Goal: Task Accomplishment & Management: Manage account settings

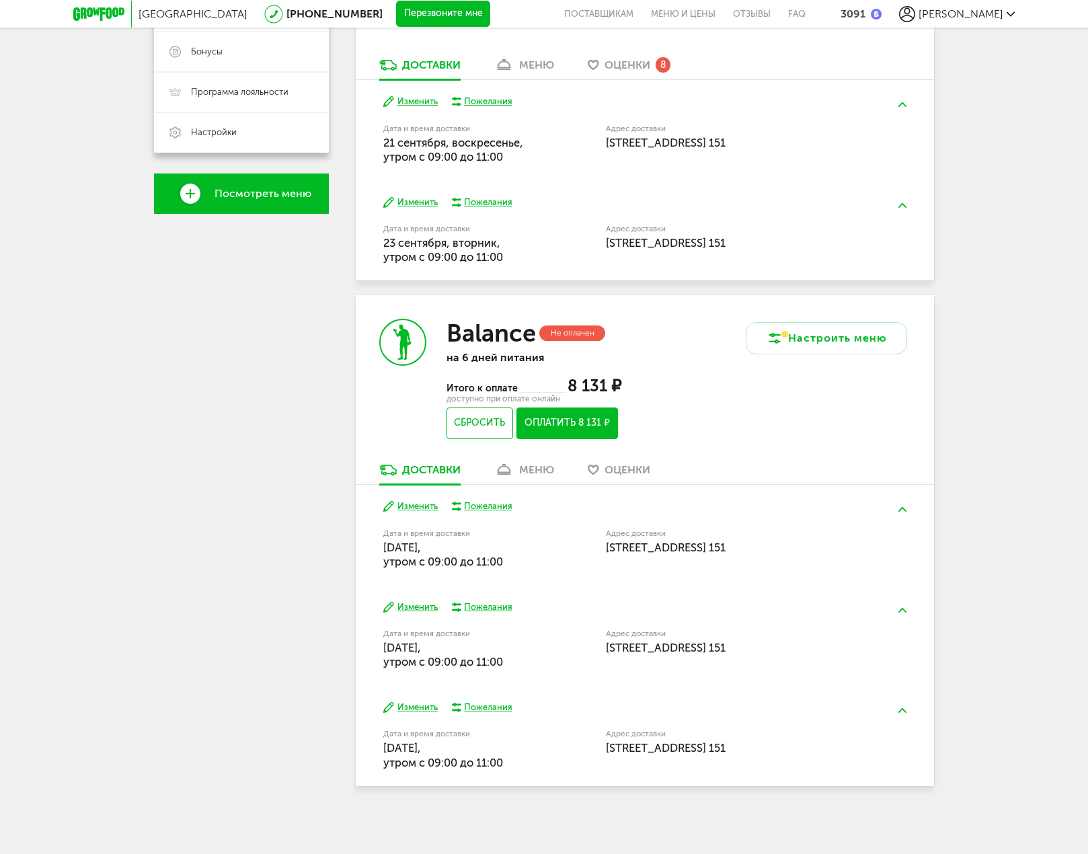
click at [512, 465] on icon at bounding box center [503, 469] width 19 height 11
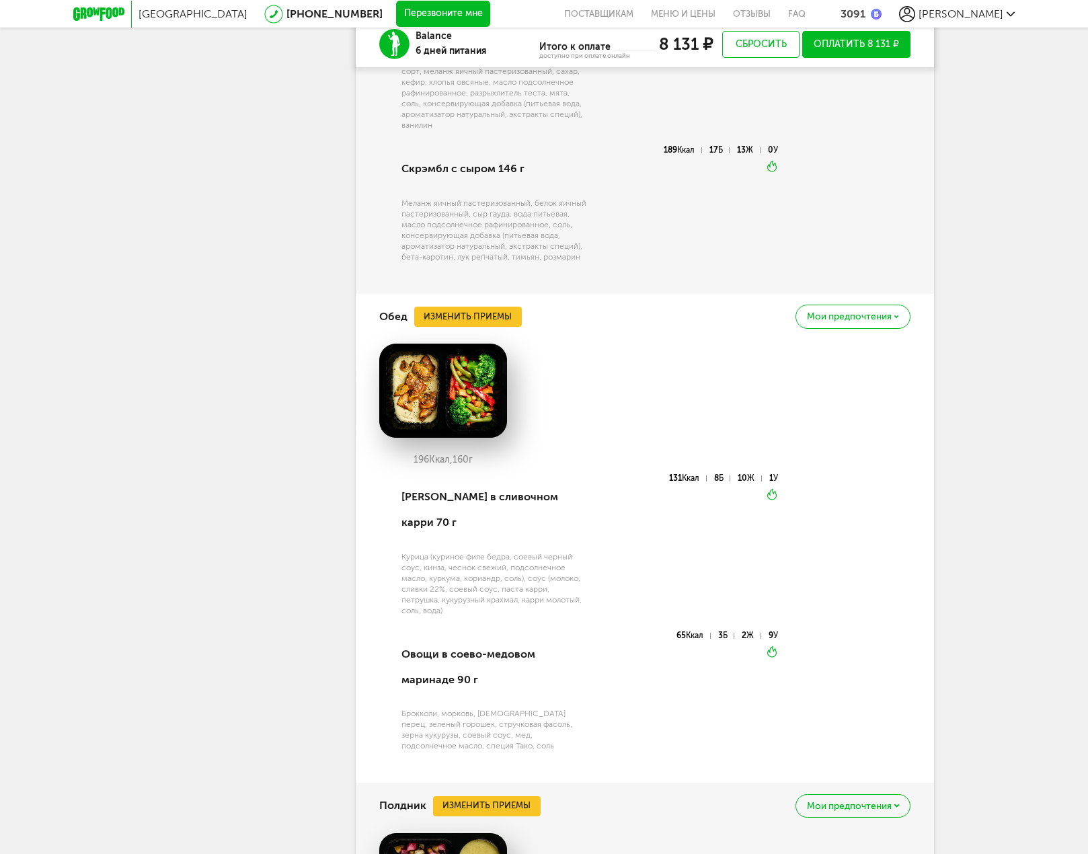
scroll to position [1894, 0]
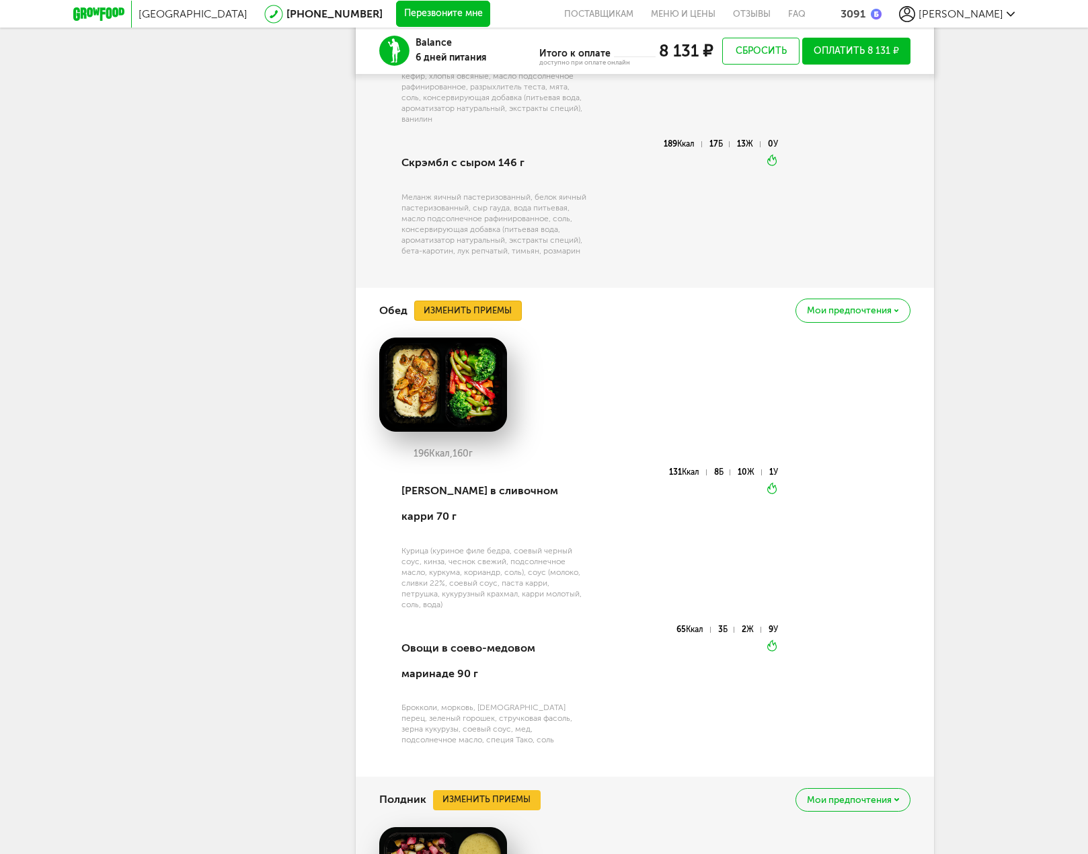
click at [492, 313] on button "Изменить приемы" at bounding box center [468, 310] width 108 height 20
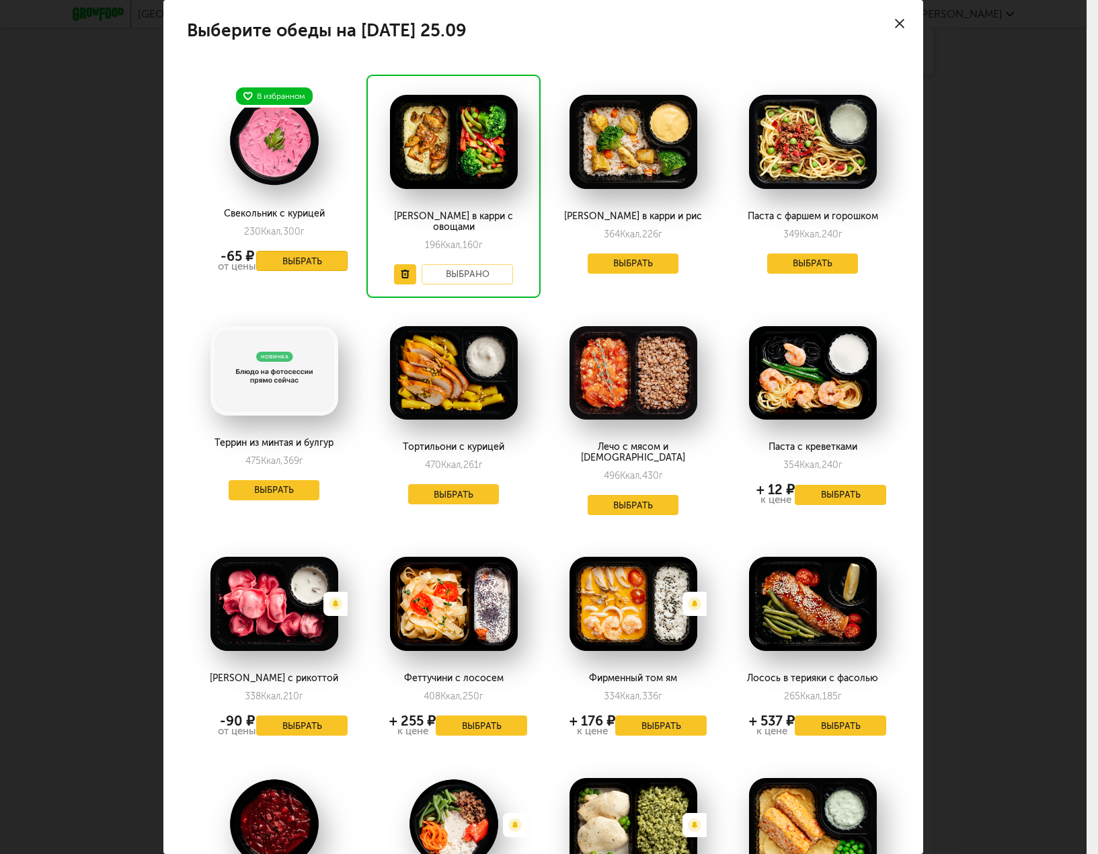
click at [310, 267] on button "Выбрать" at bounding box center [301, 261] width 91 height 20
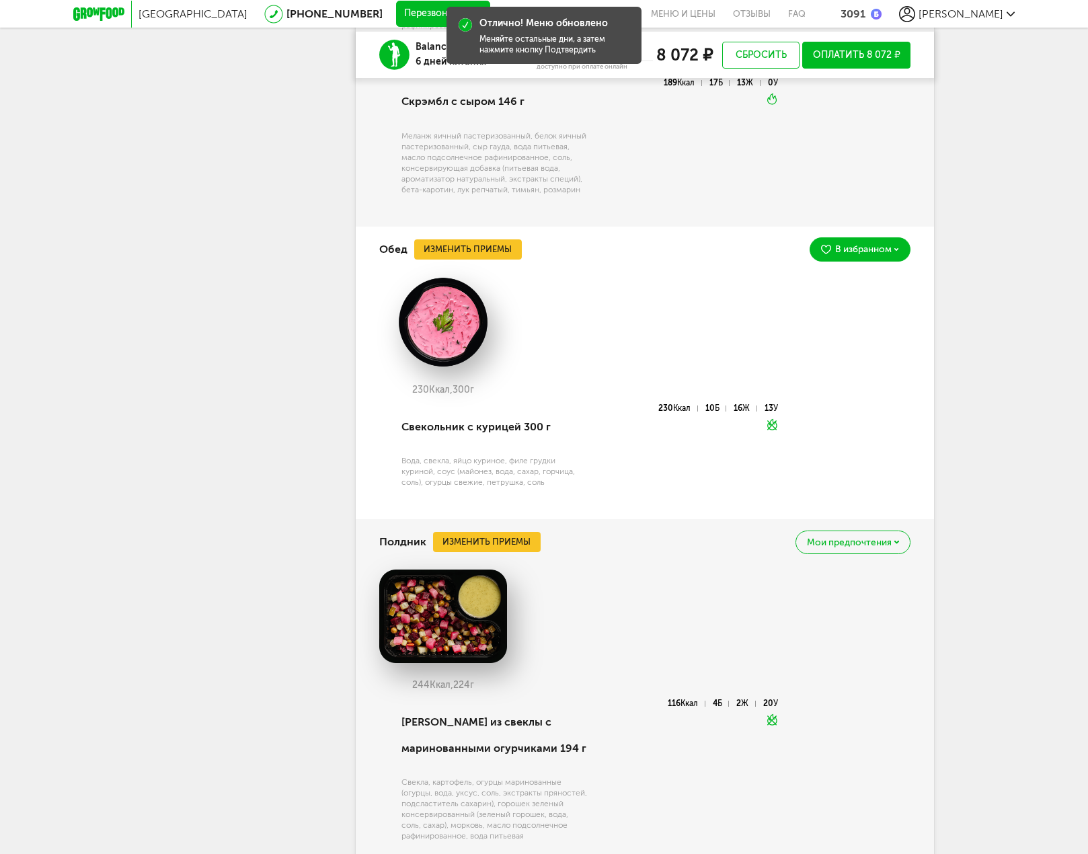
scroll to position [1962, 0]
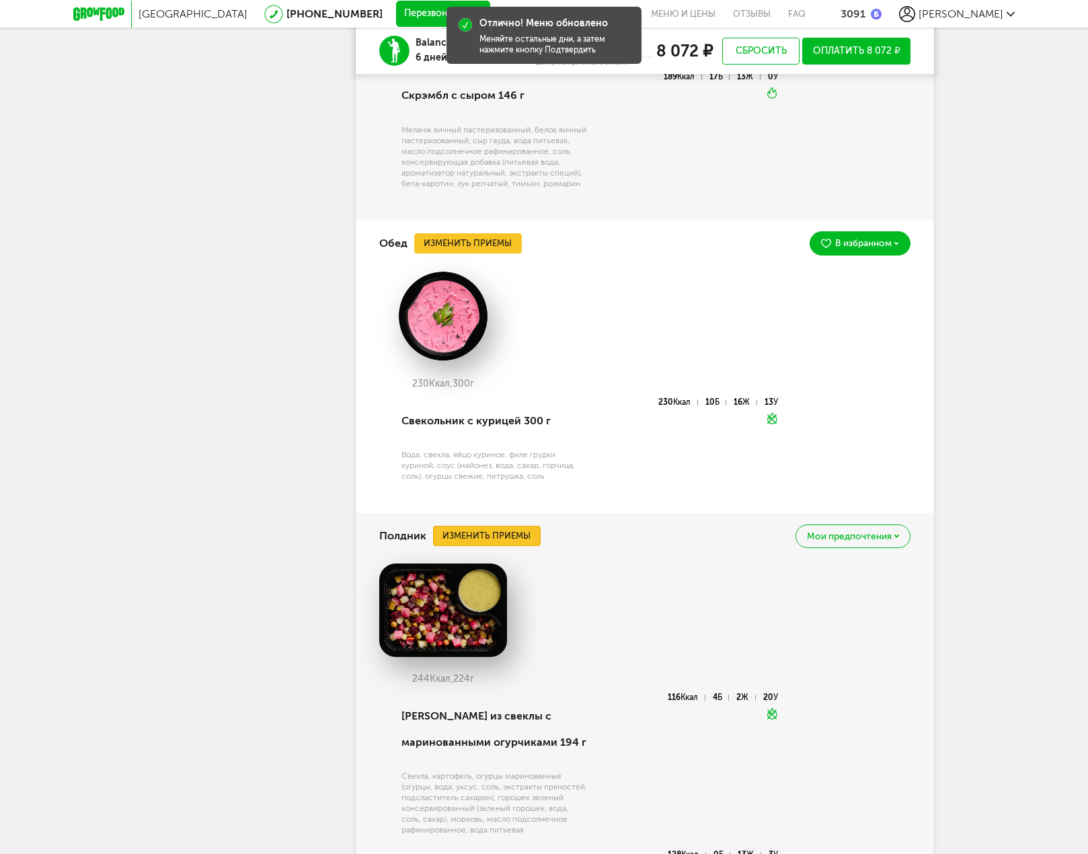
click at [513, 540] on button "Изменить приемы" at bounding box center [487, 536] width 108 height 20
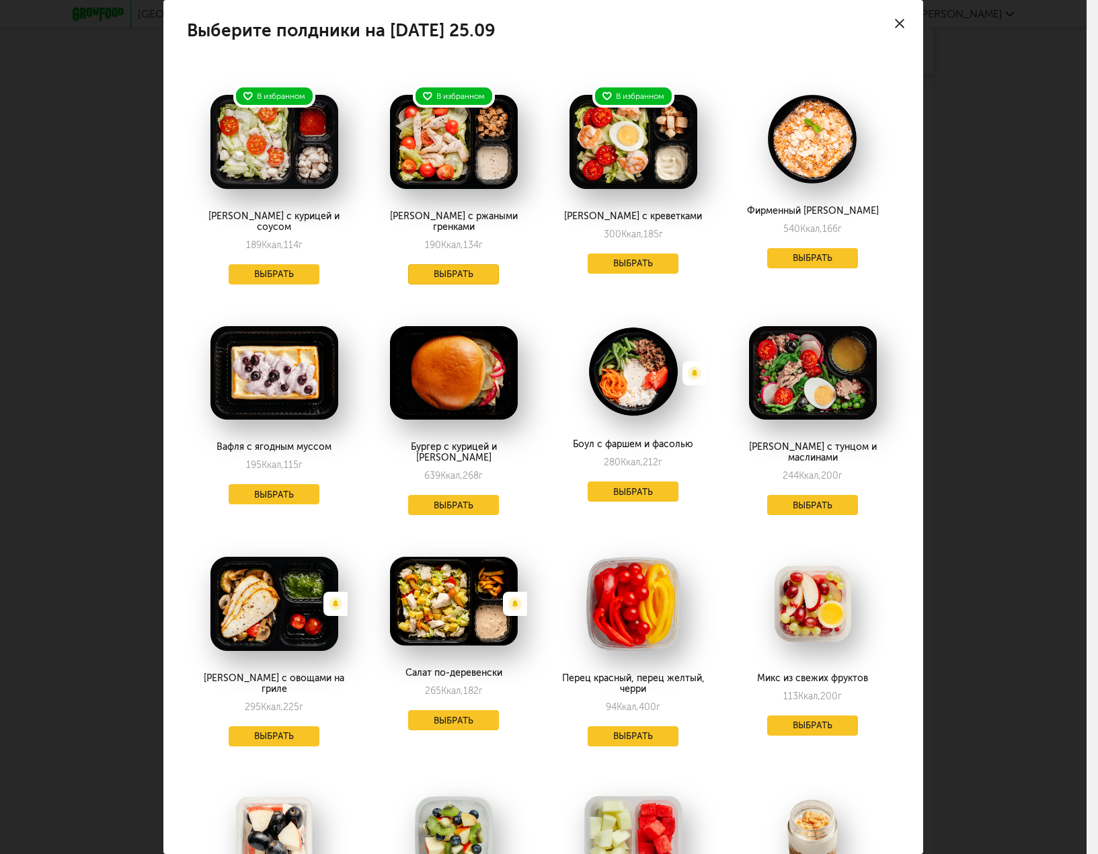
click at [469, 264] on button "Выбрать" at bounding box center [453, 274] width 91 height 20
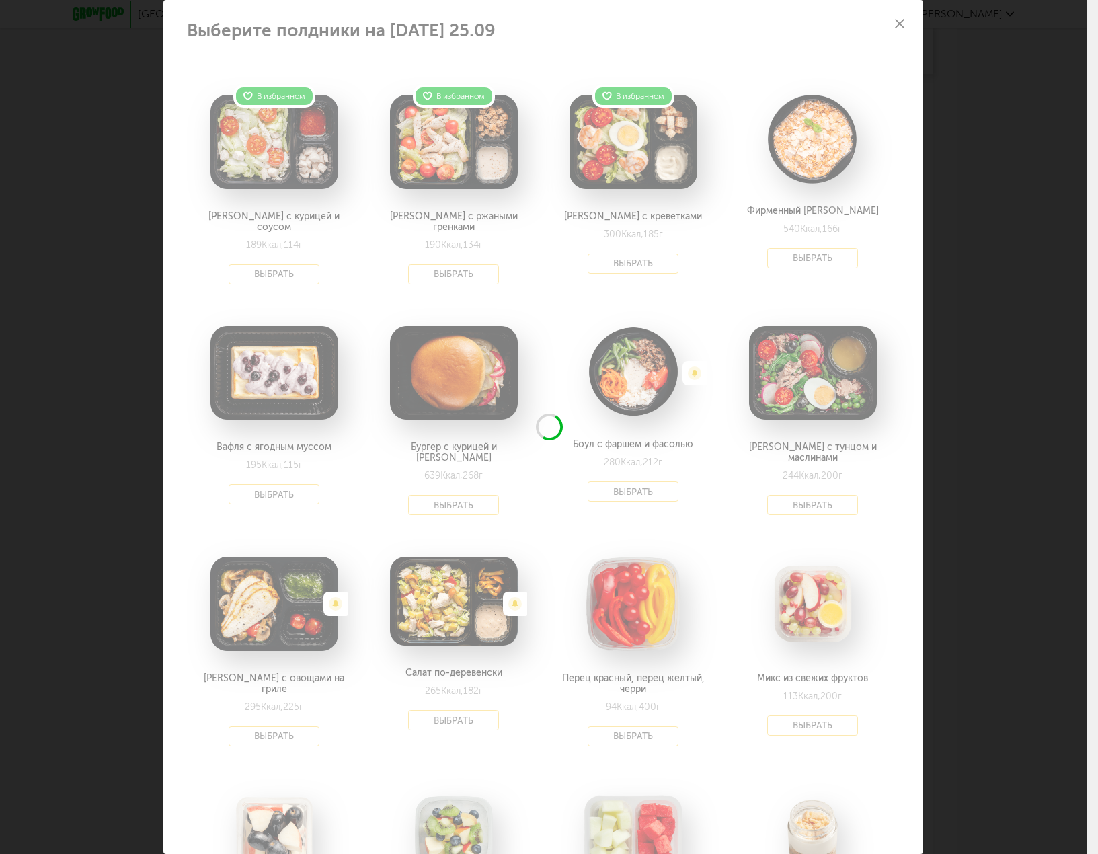
click at [1004, 456] on div "Выберите полдники на [DATE] 25.09 В избранном Салат с курицей и соусом 189 Ккал…" at bounding box center [543, 427] width 1086 height 854
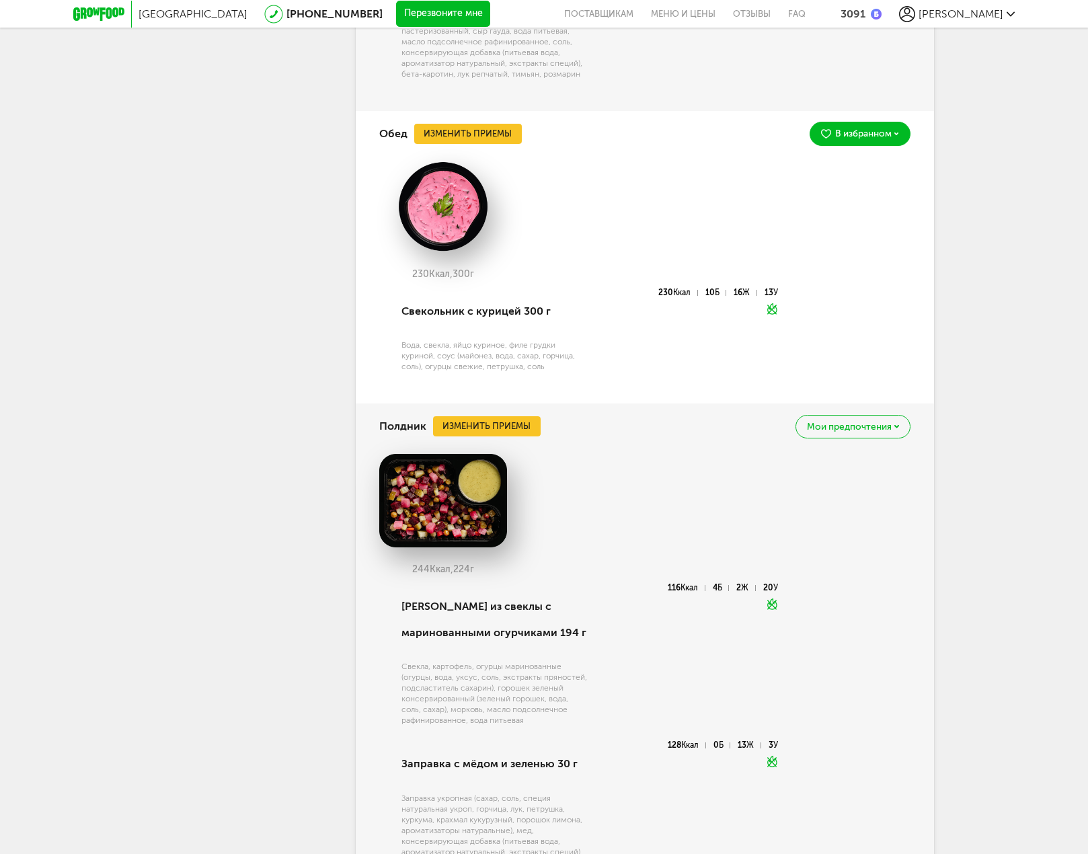
scroll to position [1986, 0]
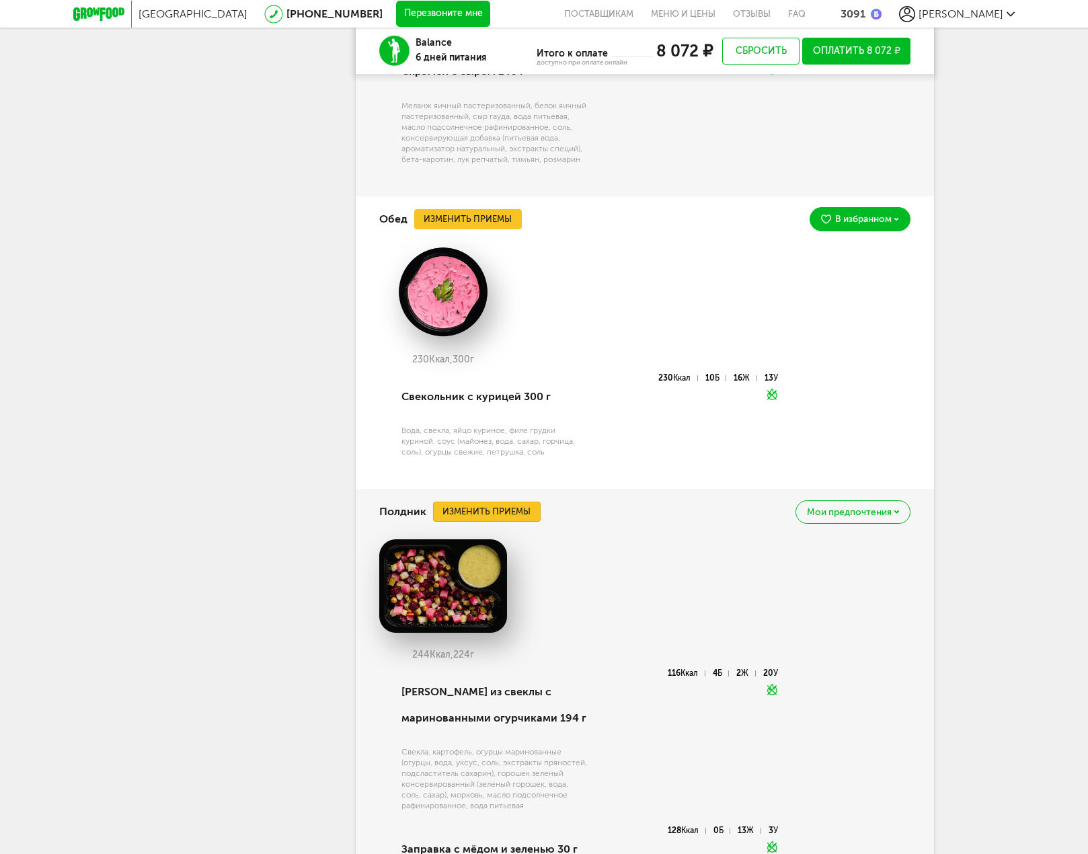
click at [502, 508] on button "Изменить приемы" at bounding box center [487, 511] width 108 height 20
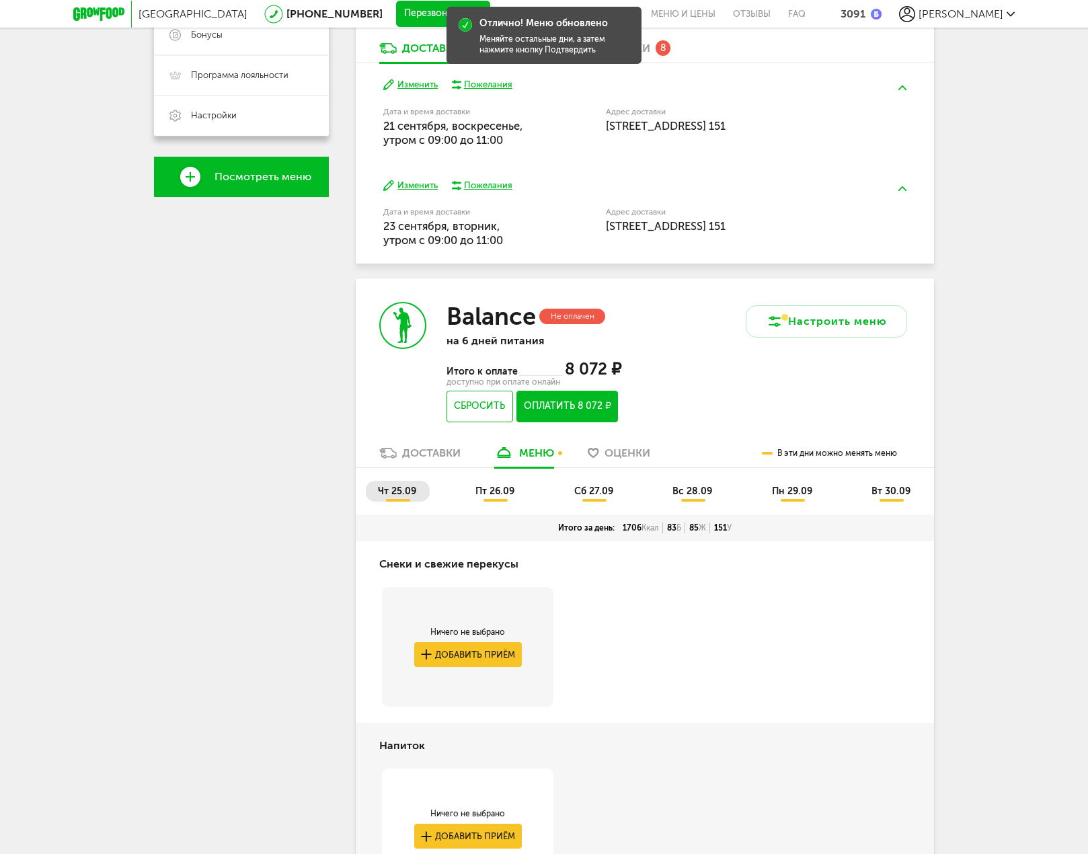
click at [501, 493] on span "пт 26.09" at bounding box center [494, 490] width 39 height 11
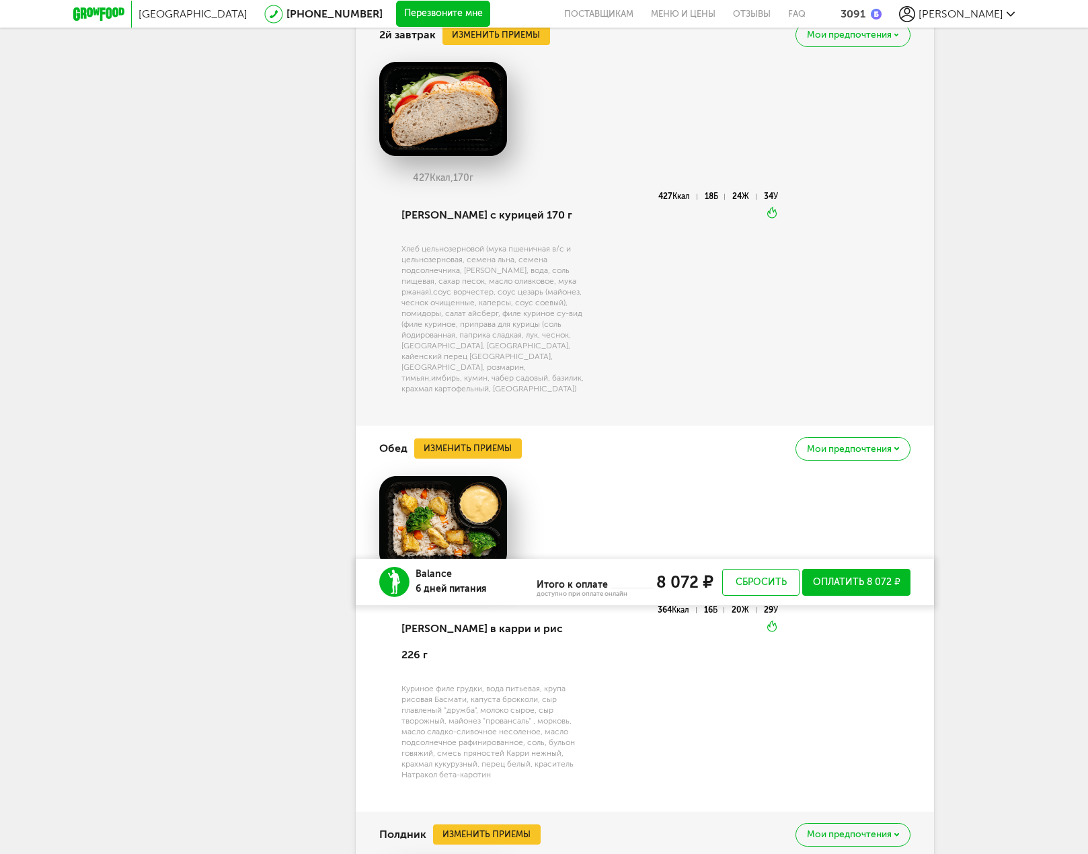
scroll to position [428, 0]
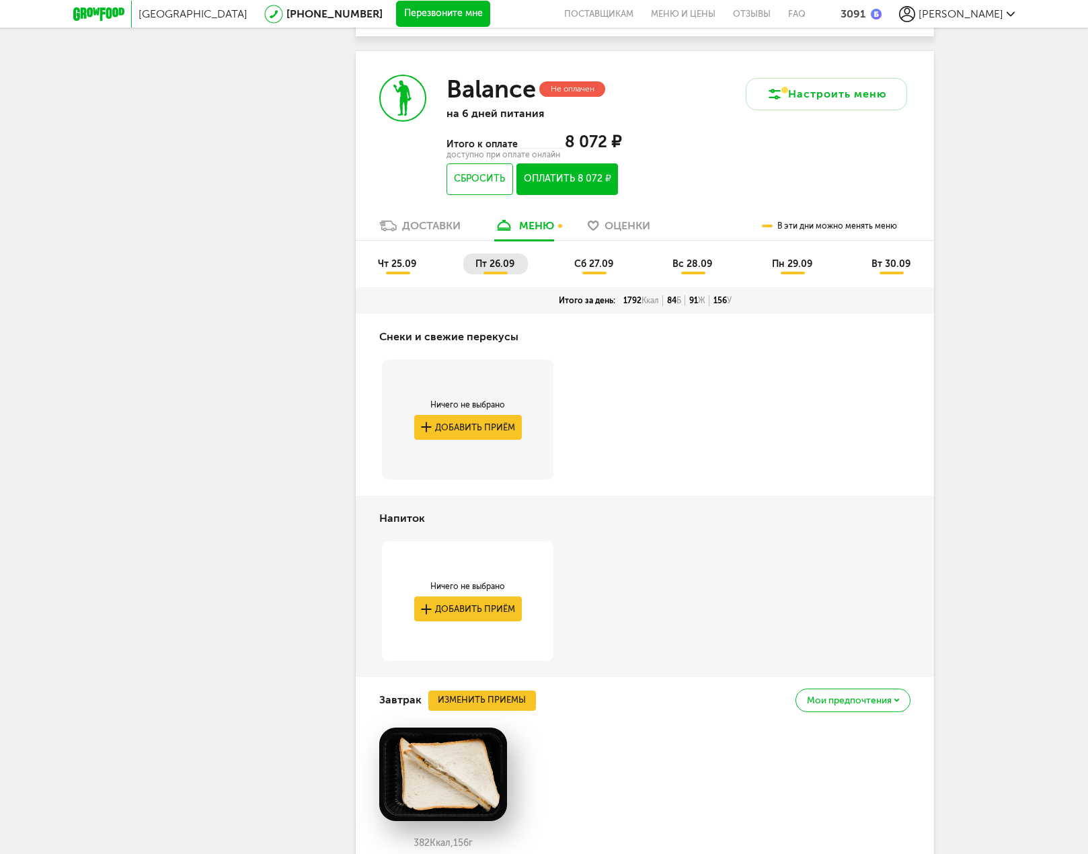
drag, startPoint x: 676, startPoint y: 350, endPoint x: 688, endPoint y: 299, distance: 52.7
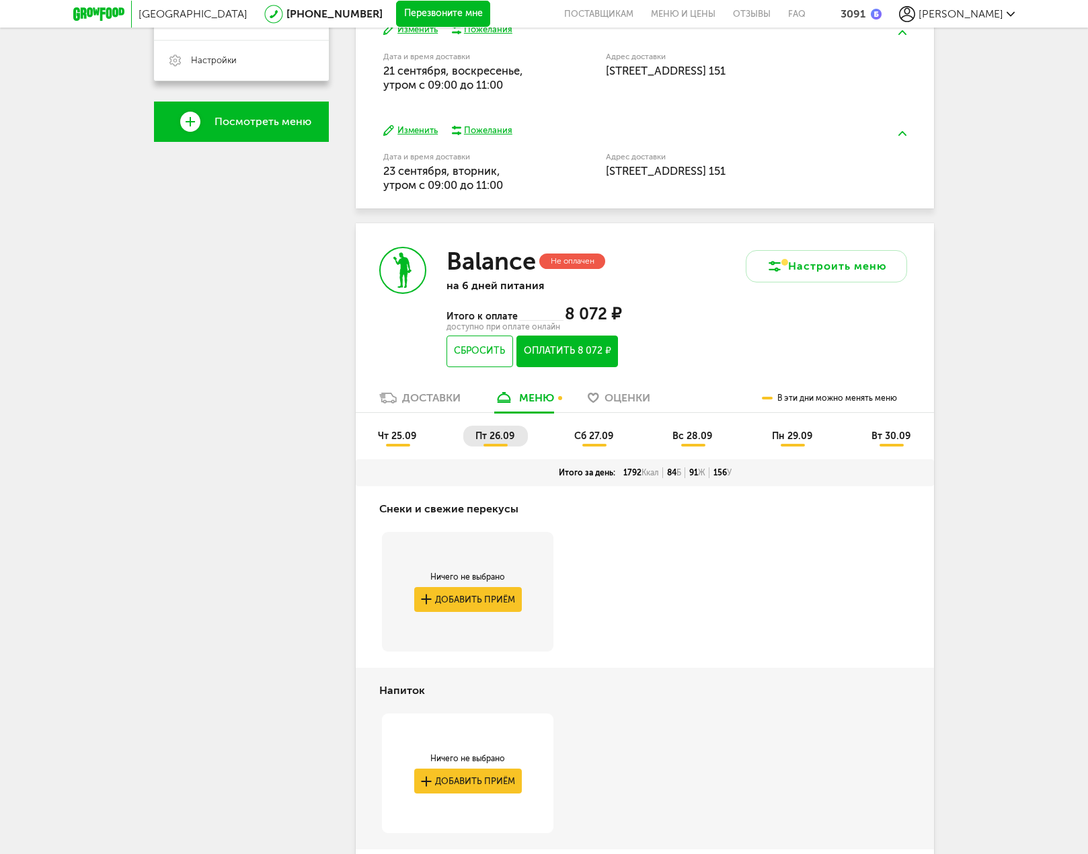
click at [590, 427] on li "сб 27.09" at bounding box center [594, 436] width 65 height 21
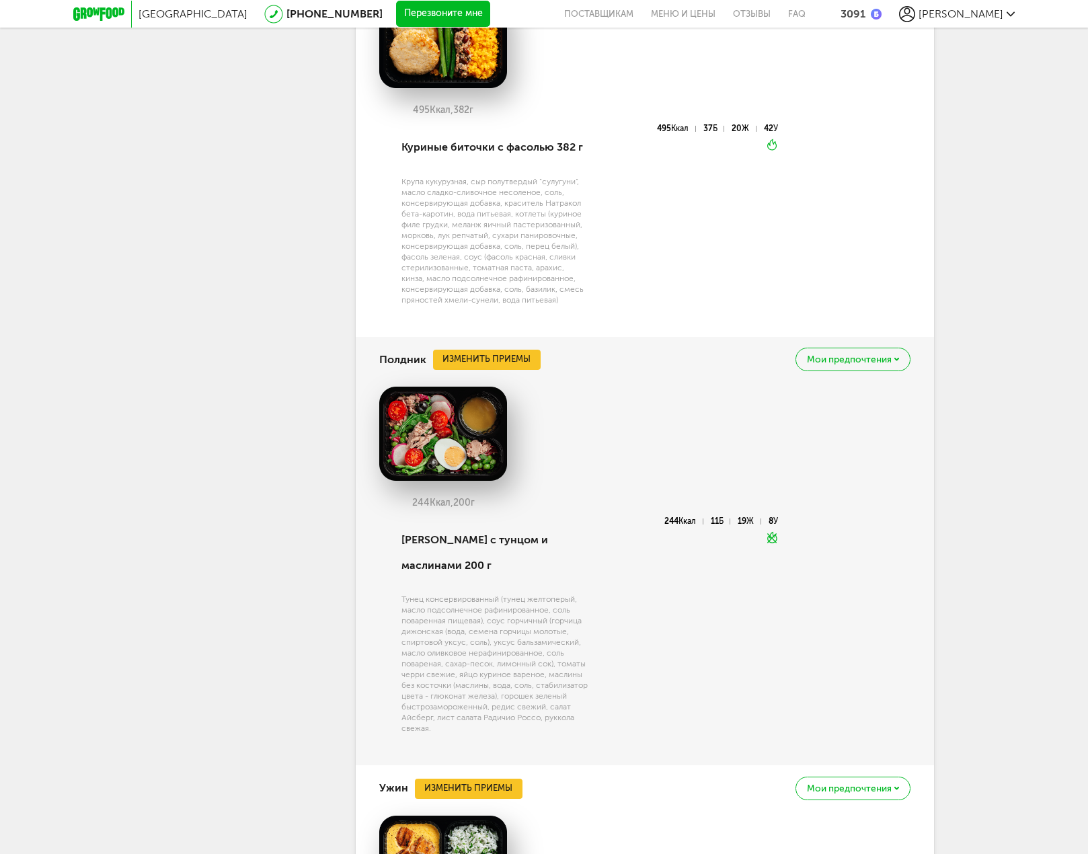
scroll to position [2242, 0]
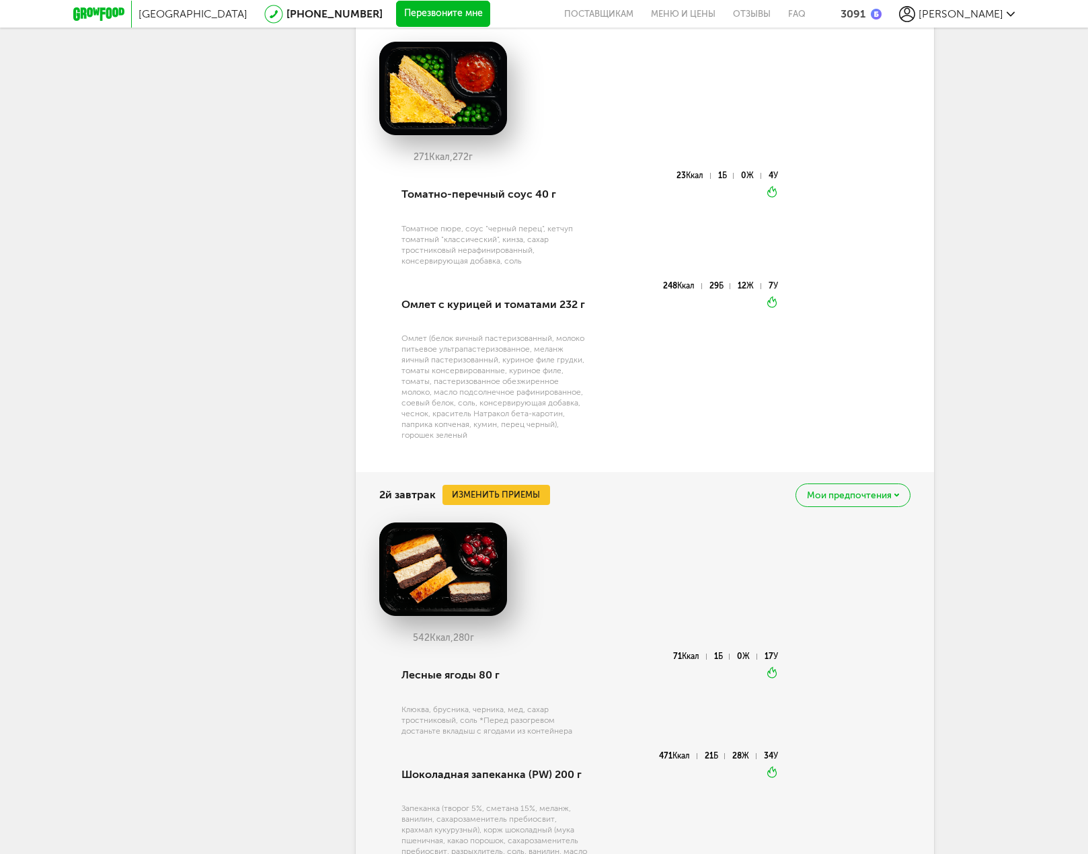
drag, startPoint x: 644, startPoint y: 484, endPoint x: 674, endPoint y: 316, distance: 170.6
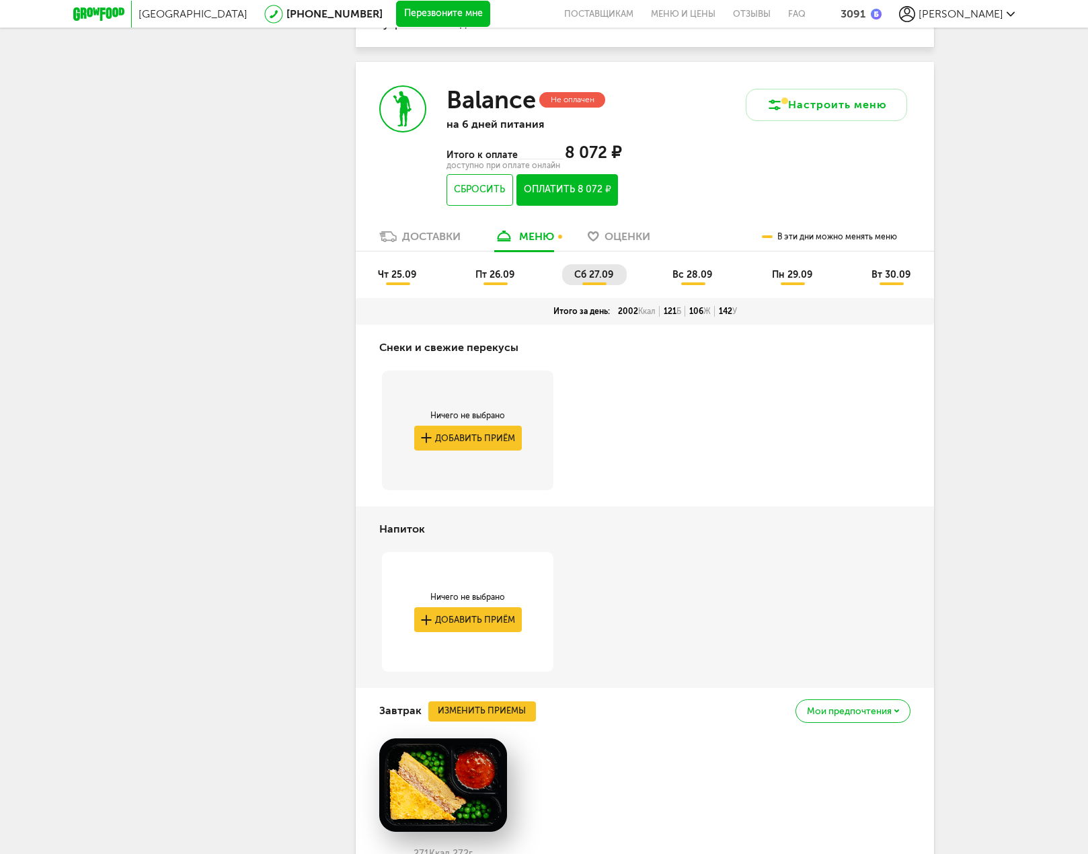
click at [696, 282] on li "вс 28.09" at bounding box center [692, 274] width 65 height 21
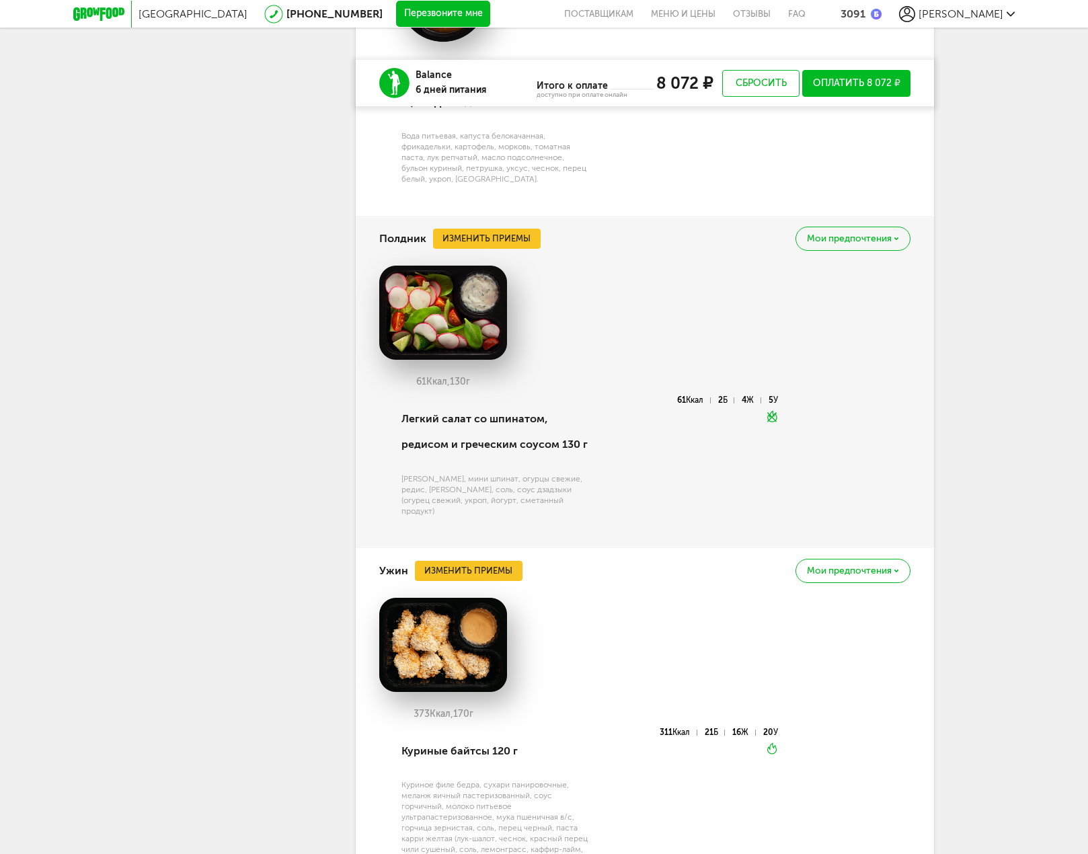
scroll to position [2135, 0]
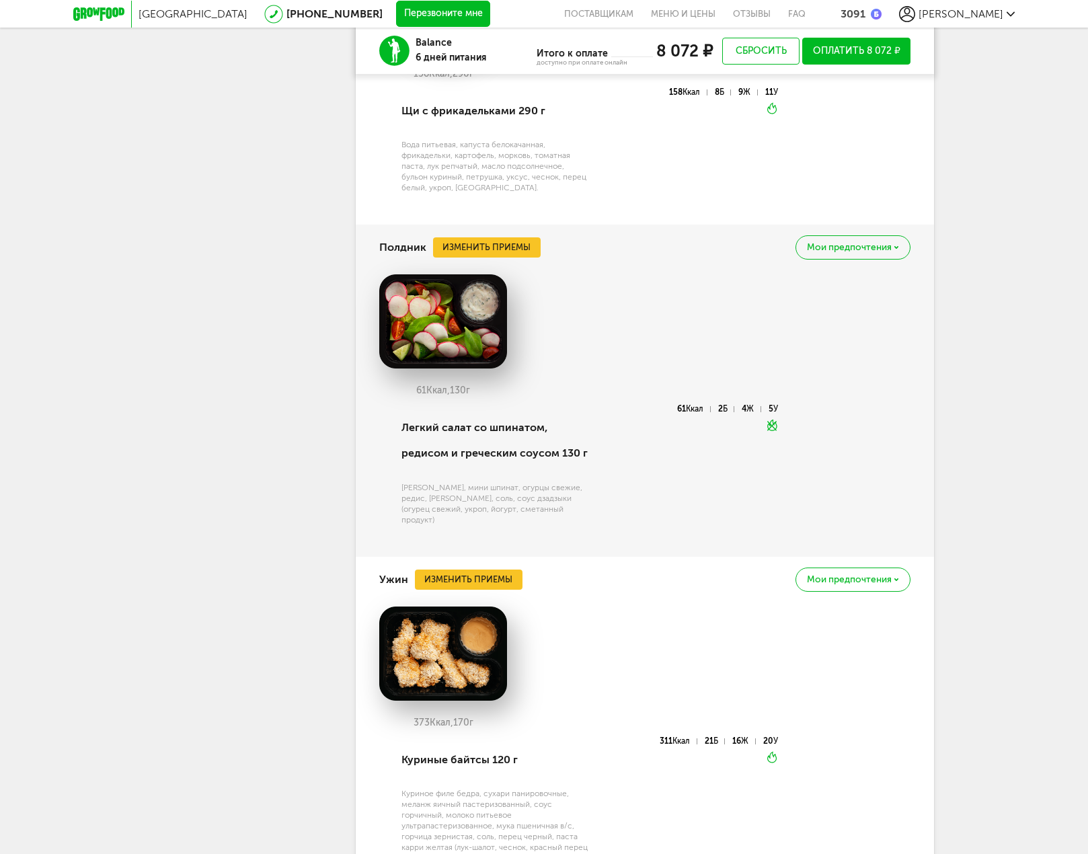
click at [873, 252] on span "Мои предпочтения" at bounding box center [849, 247] width 85 height 9
click at [803, 315] on div "Добавить в стоп-лист Это блюдо будет заменено во всех будущих доставках" at bounding box center [813, 294] width 149 height 42
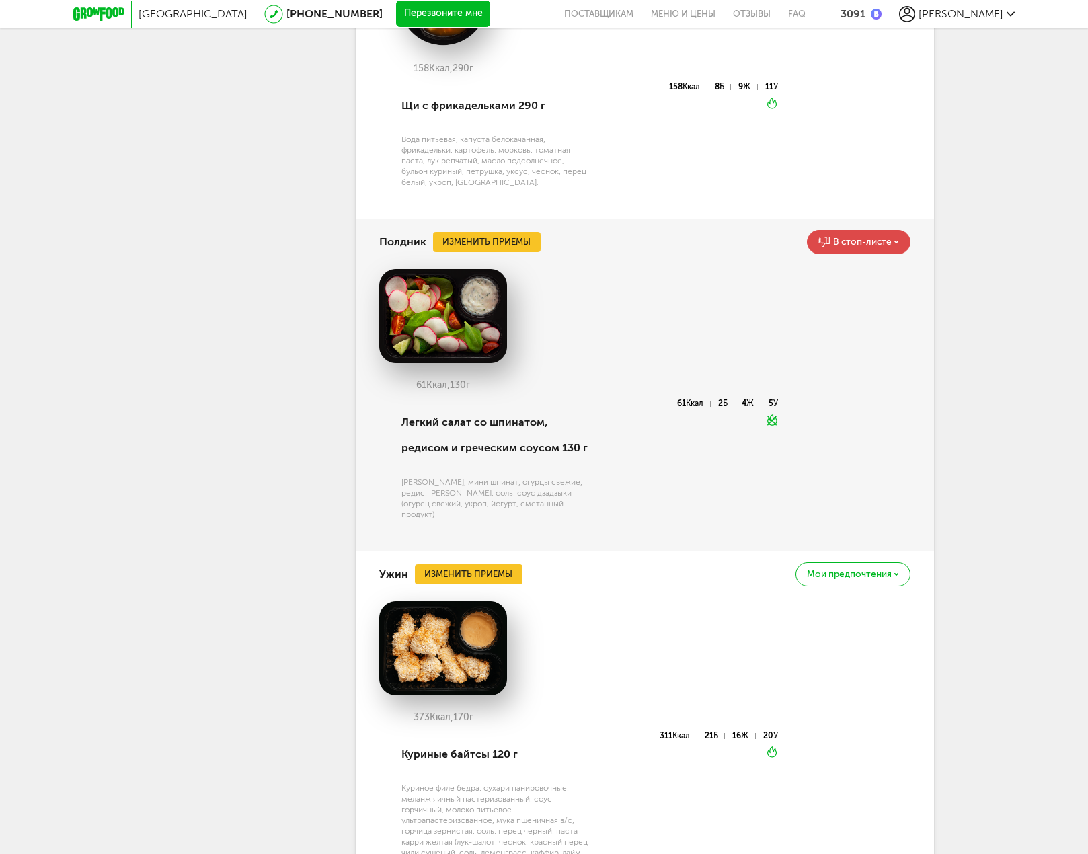
scroll to position [2163, 0]
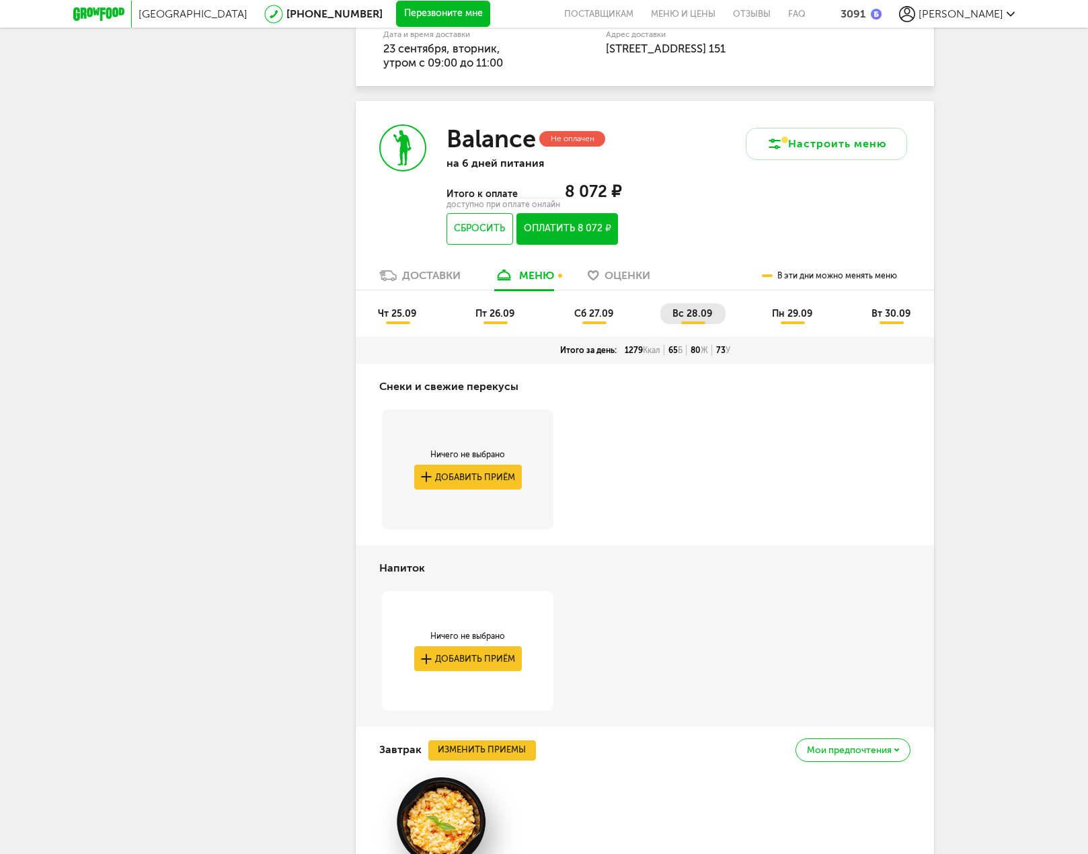
click at [805, 313] on span "пн 29.09" at bounding box center [792, 313] width 40 height 11
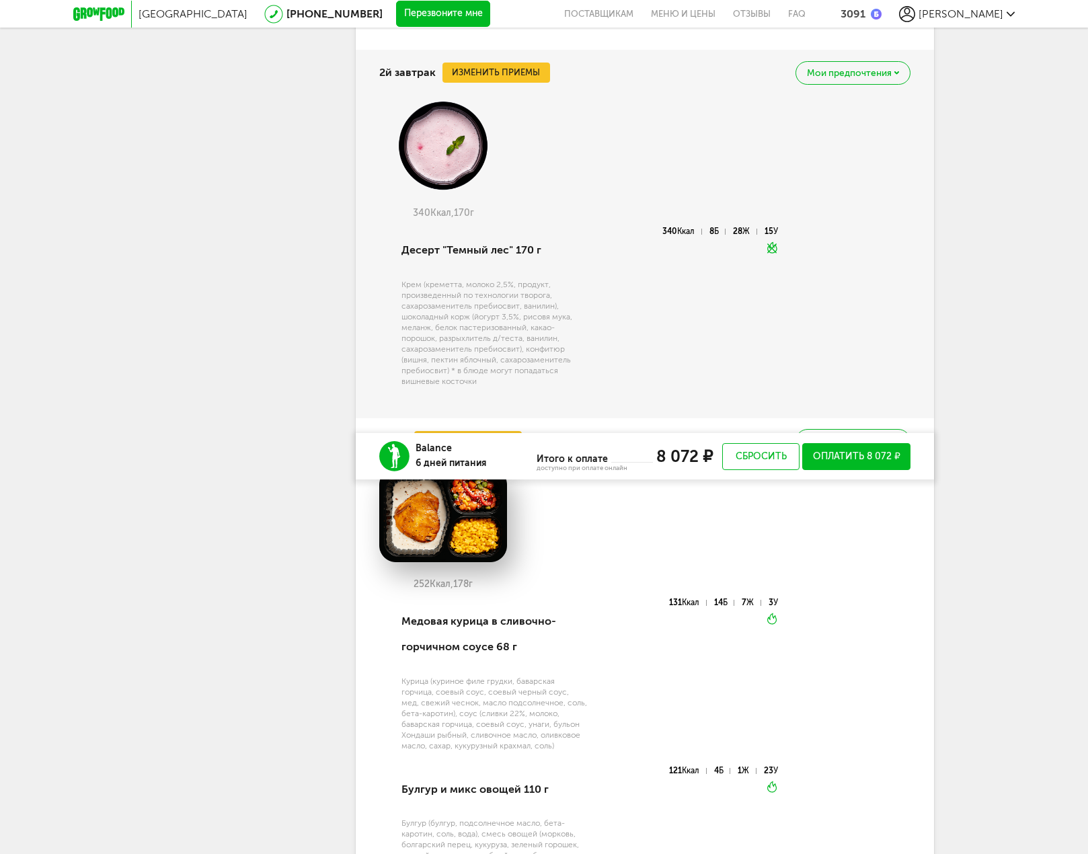
drag, startPoint x: 673, startPoint y: 458, endPoint x: 709, endPoint y: 327, distance: 135.8
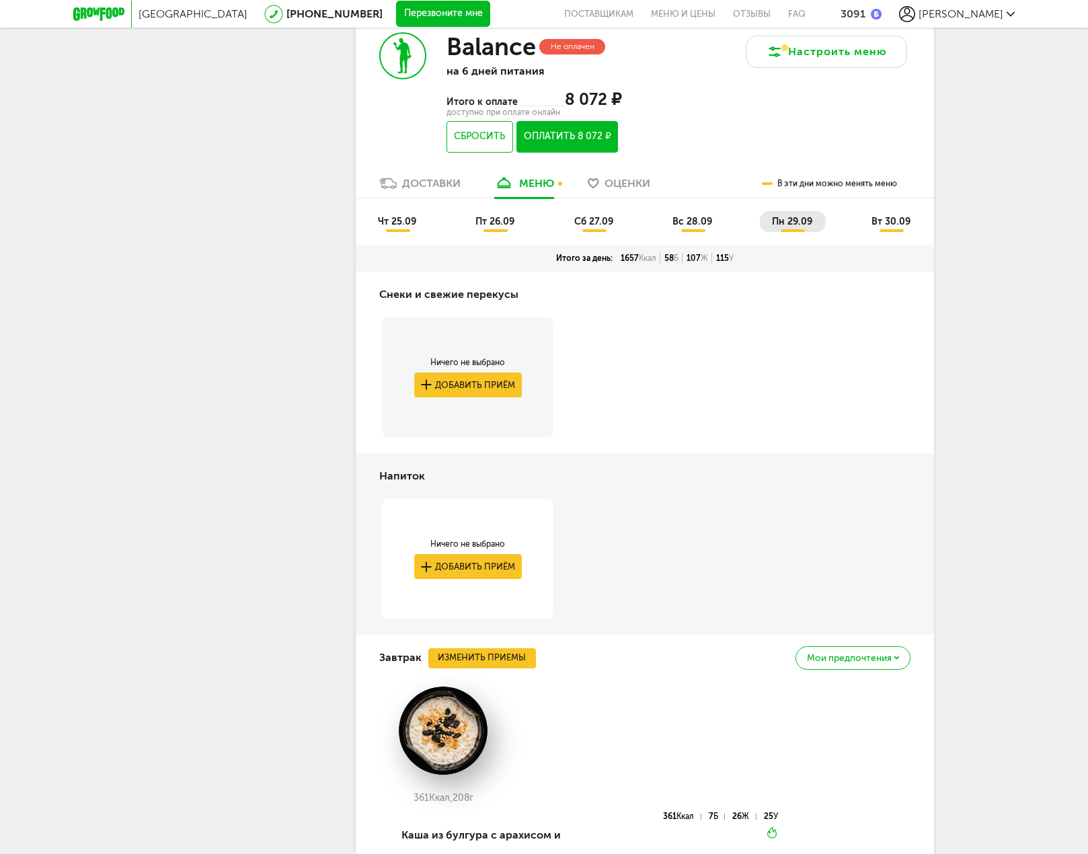
scroll to position [434, 0]
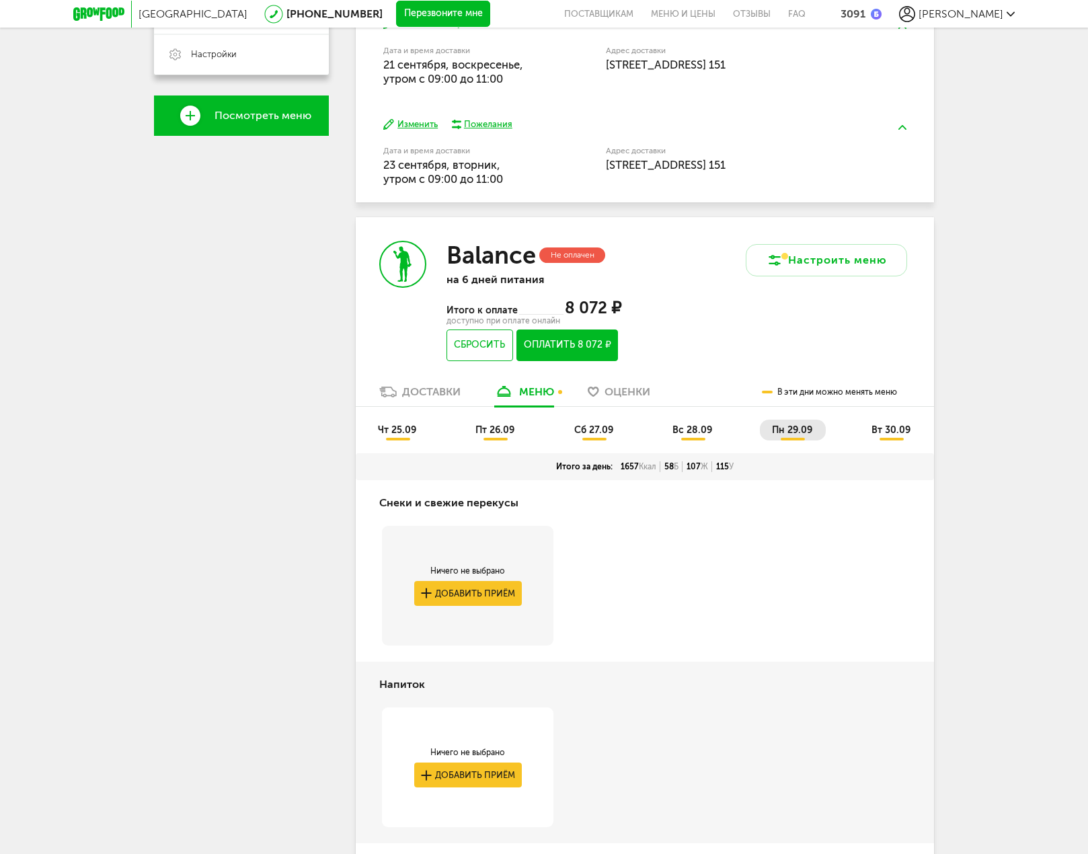
click at [887, 428] on span "вт 30.09" at bounding box center [890, 429] width 39 height 11
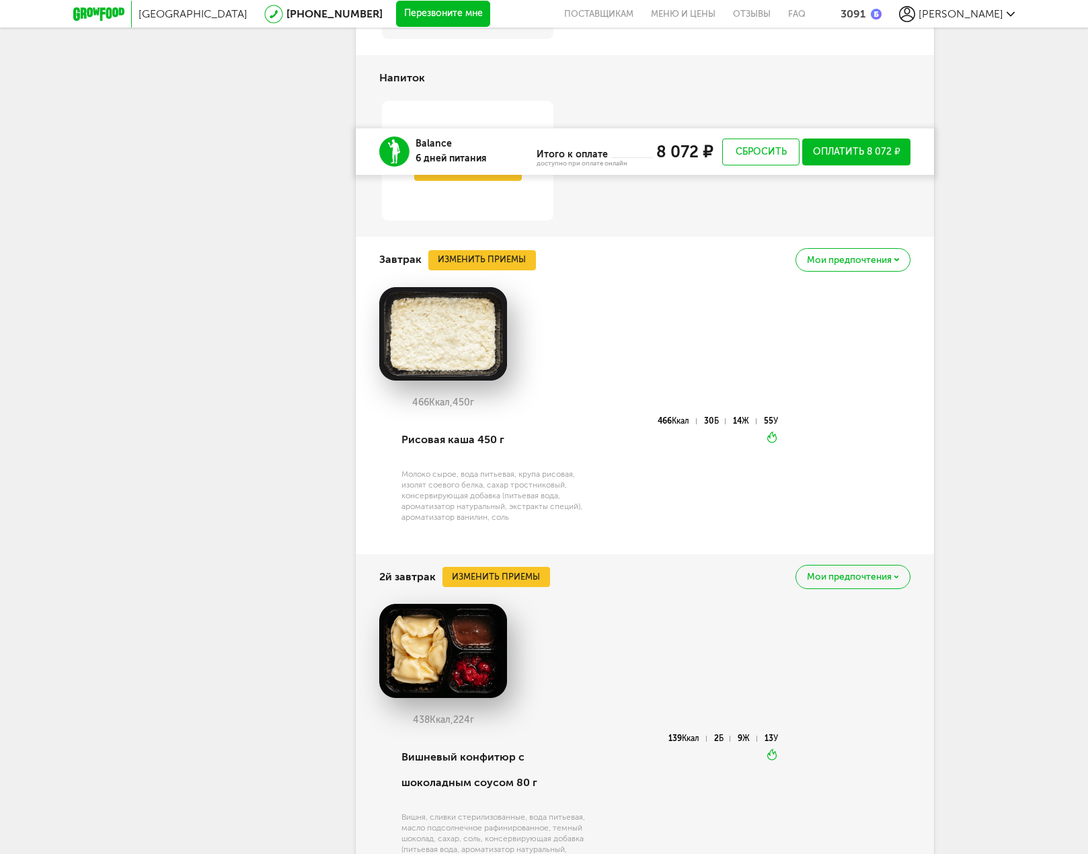
scroll to position [1039, 0]
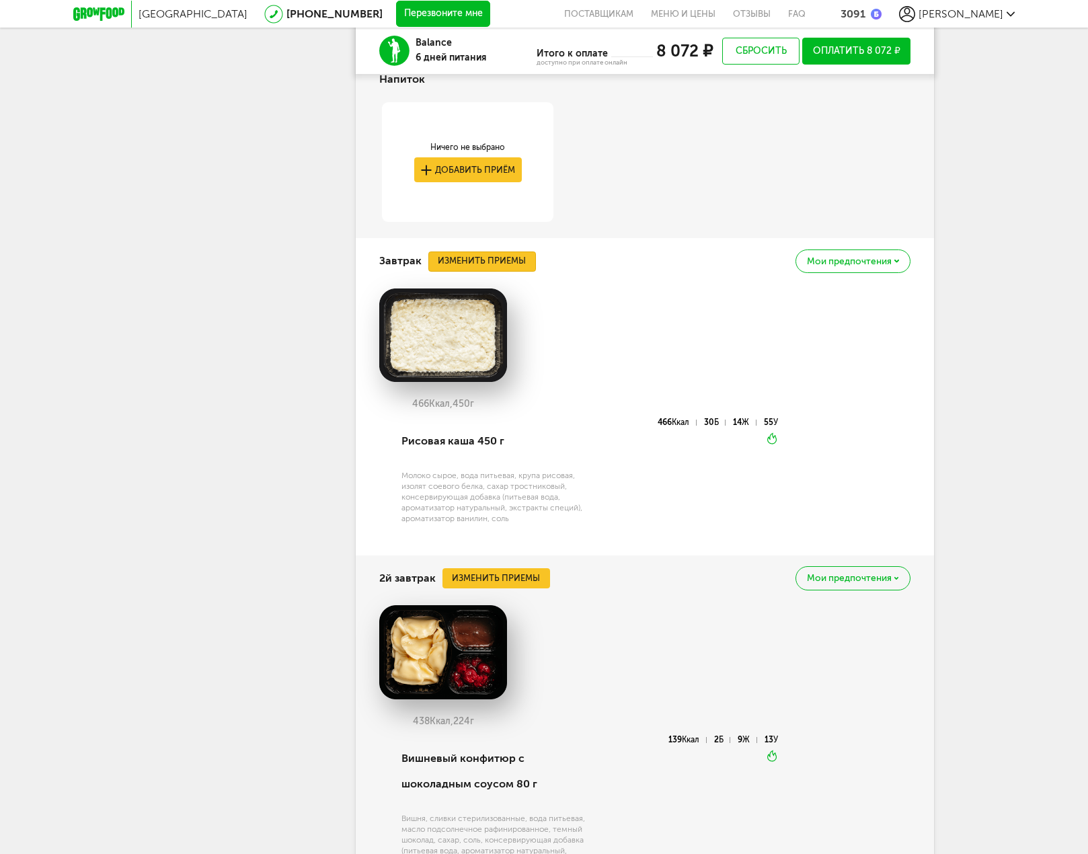
click at [514, 259] on button "Изменить приемы" at bounding box center [482, 261] width 108 height 20
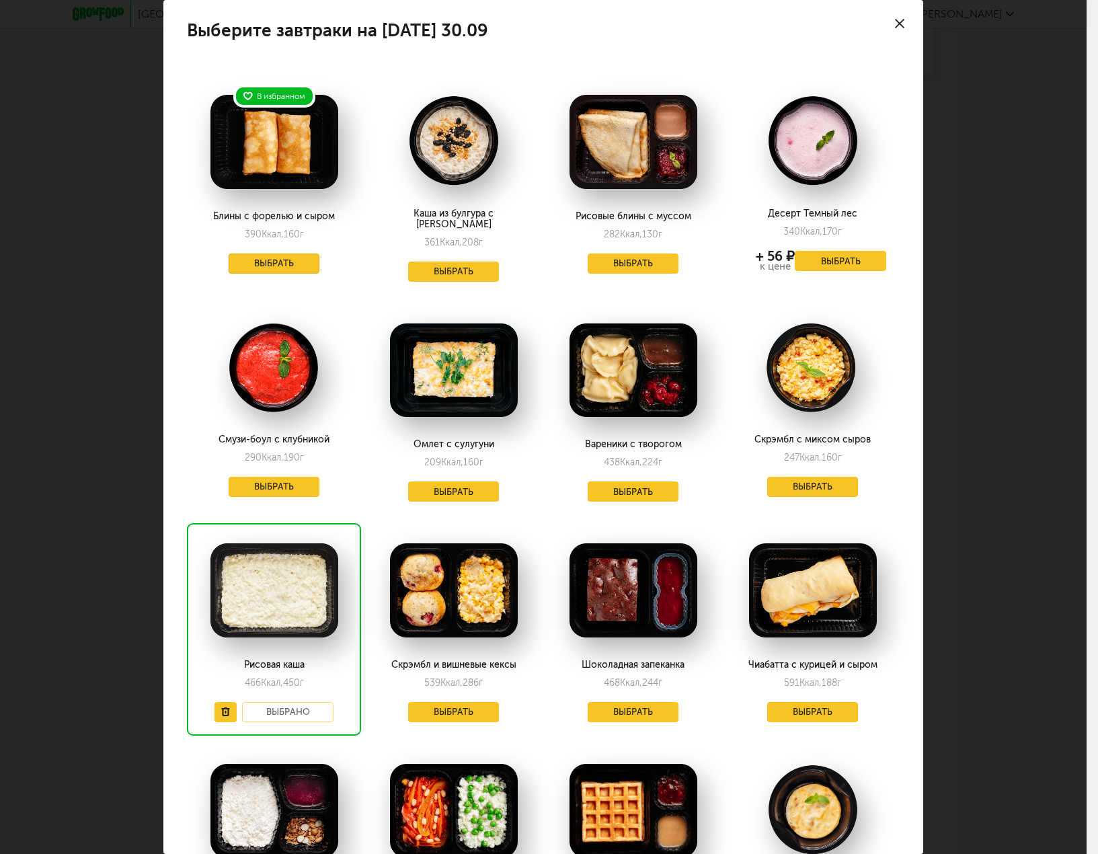
click at [274, 263] on button "Выбрать" at bounding box center [274, 263] width 91 height 20
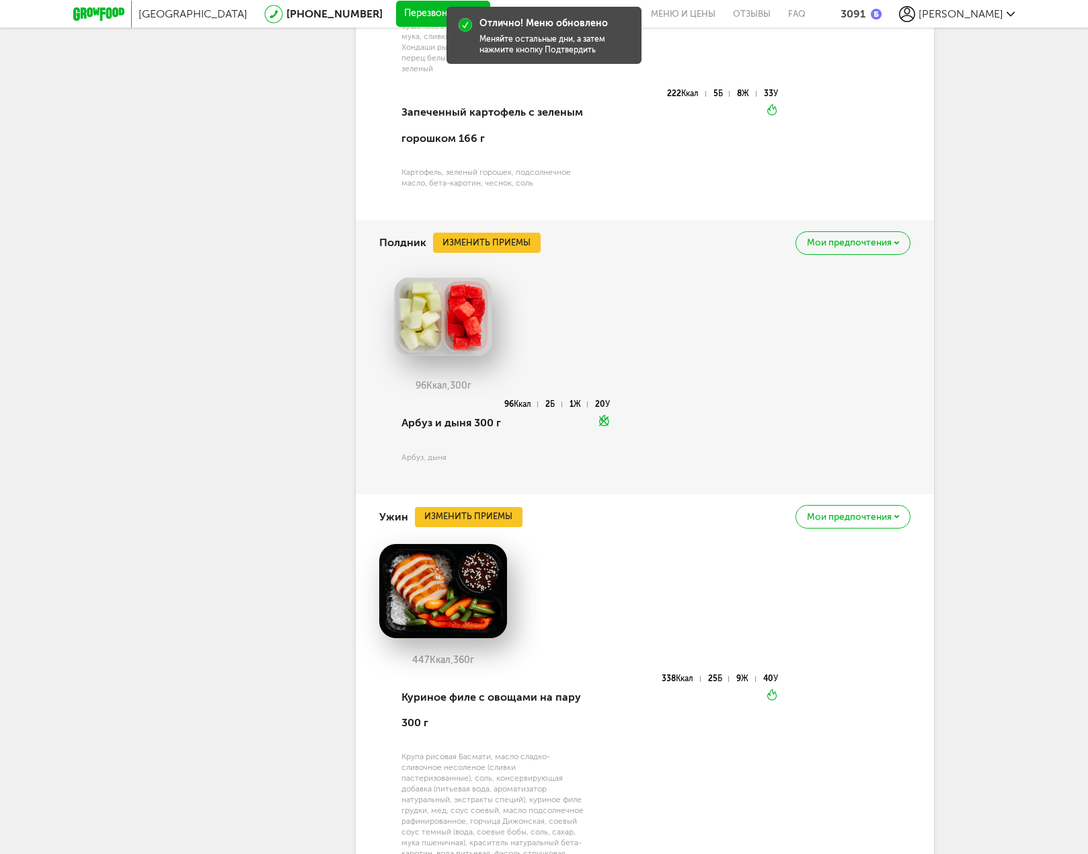
scroll to position [2517, 0]
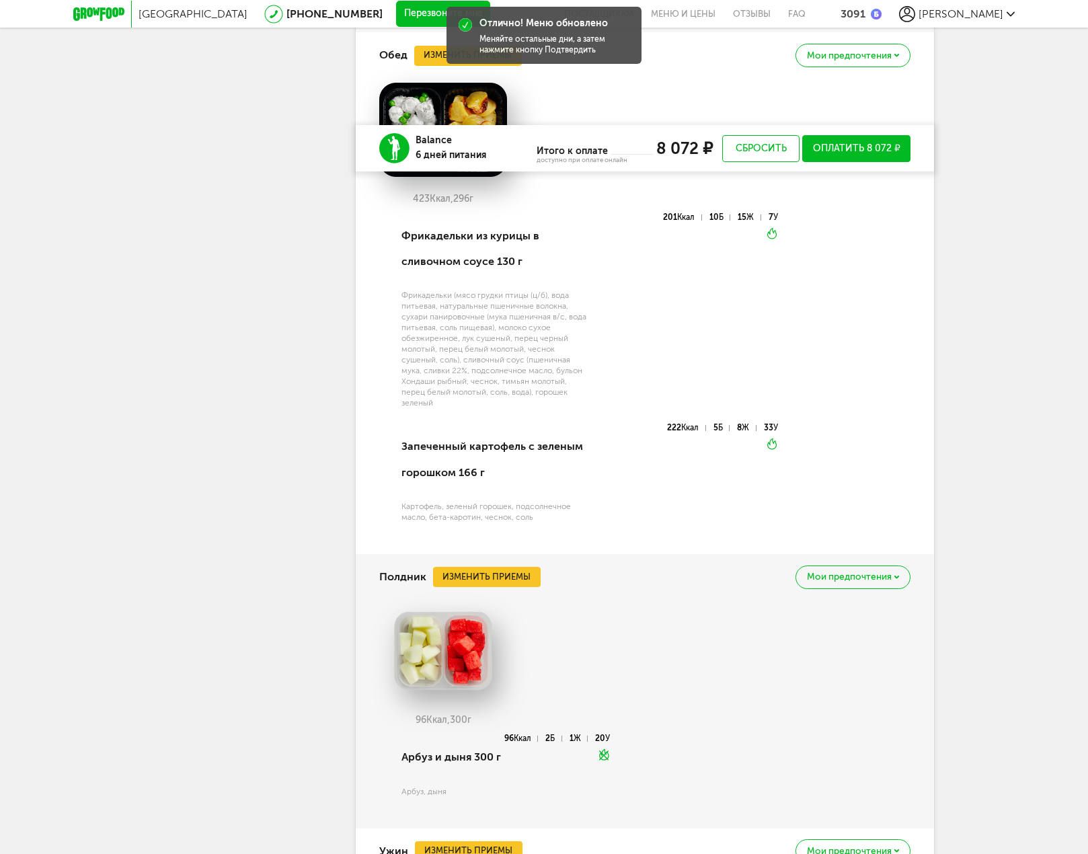
drag, startPoint x: 683, startPoint y: 333, endPoint x: 699, endPoint y: 342, distance: 18.3
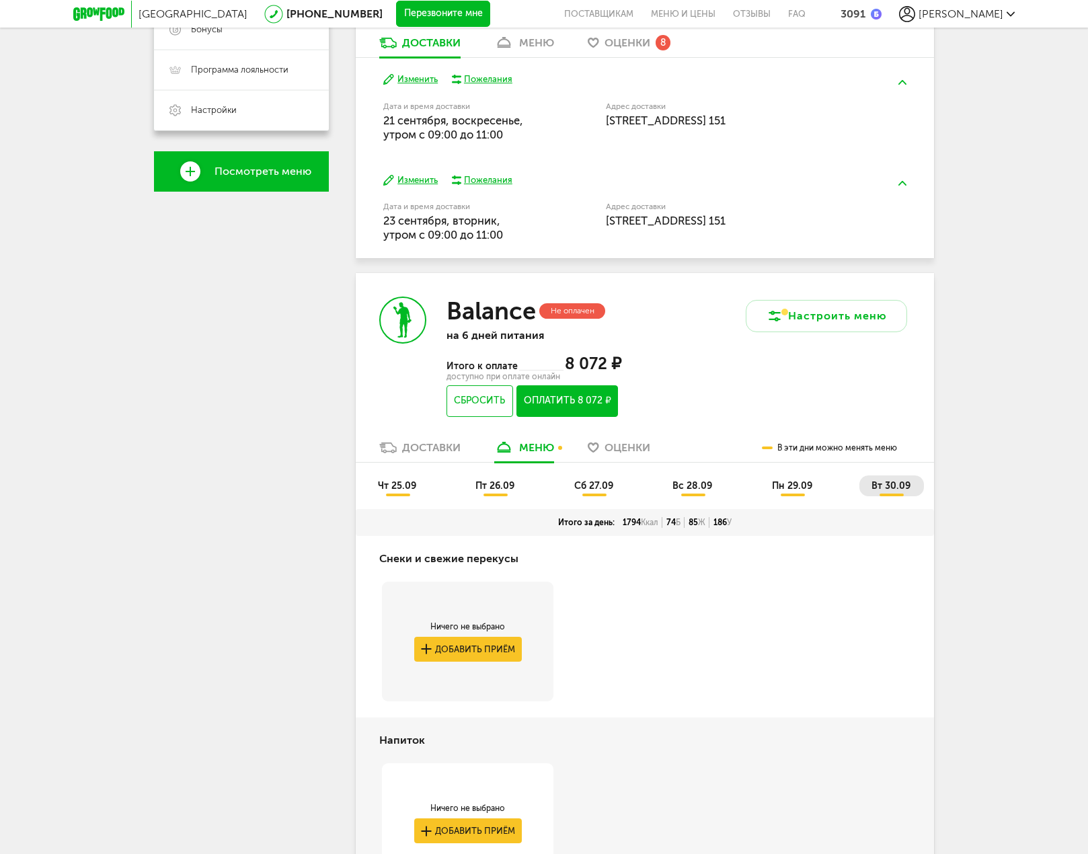
scroll to position [360, 0]
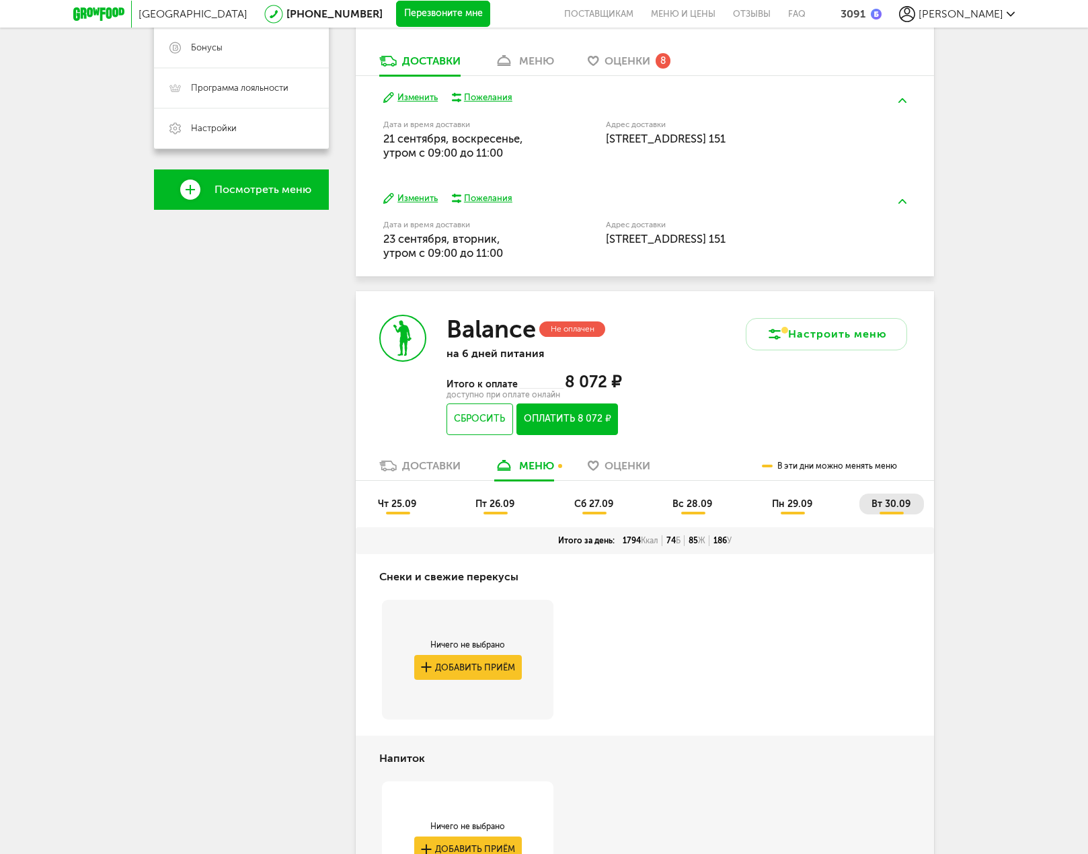
click at [596, 503] on span "сб 27.09" at bounding box center [593, 503] width 39 height 11
click at [678, 501] on span "вс 28.09" at bounding box center [692, 503] width 40 height 11
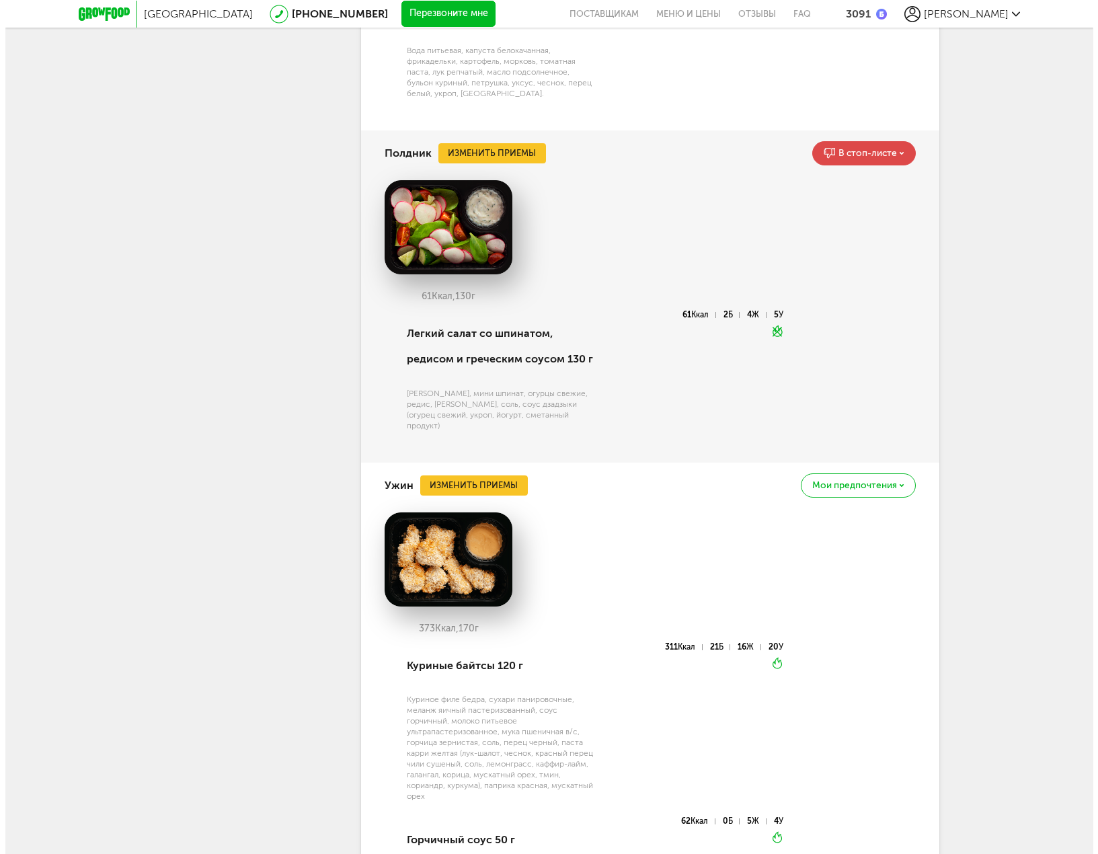
scroll to position [2242, 0]
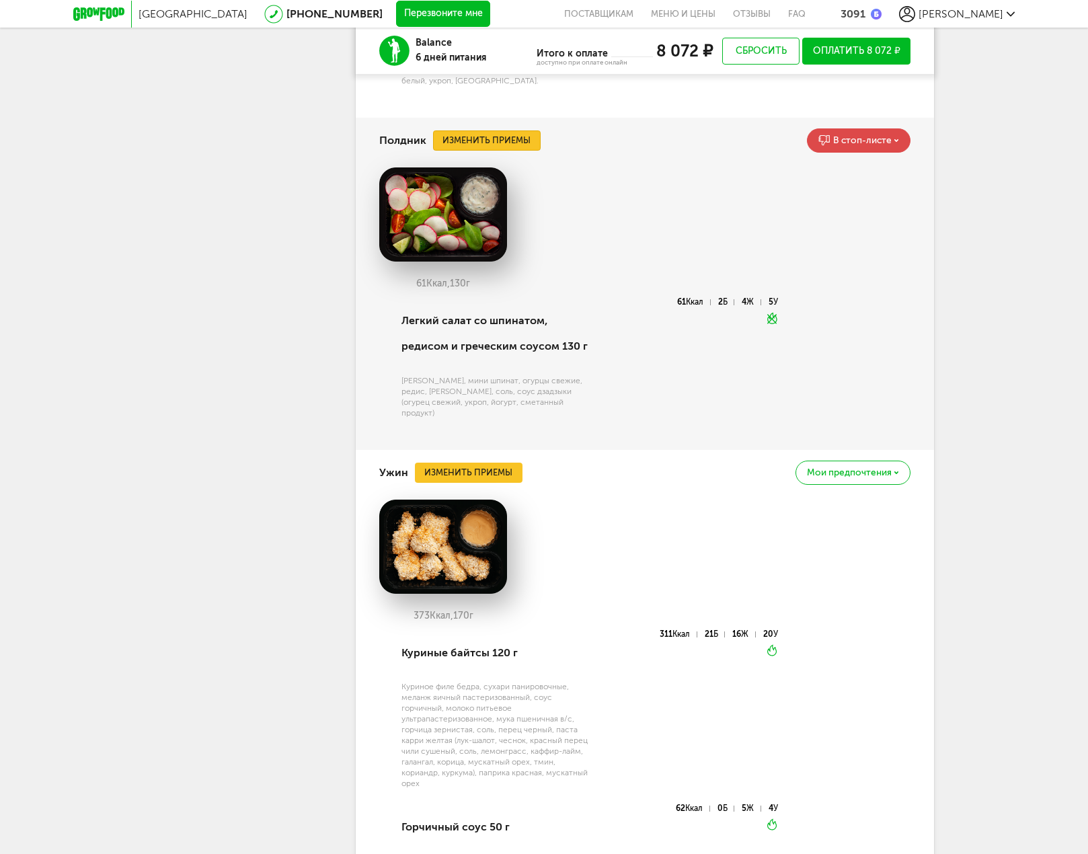
click at [491, 151] on button "Изменить приемы" at bounding box center [487, 140] width 108 height 20
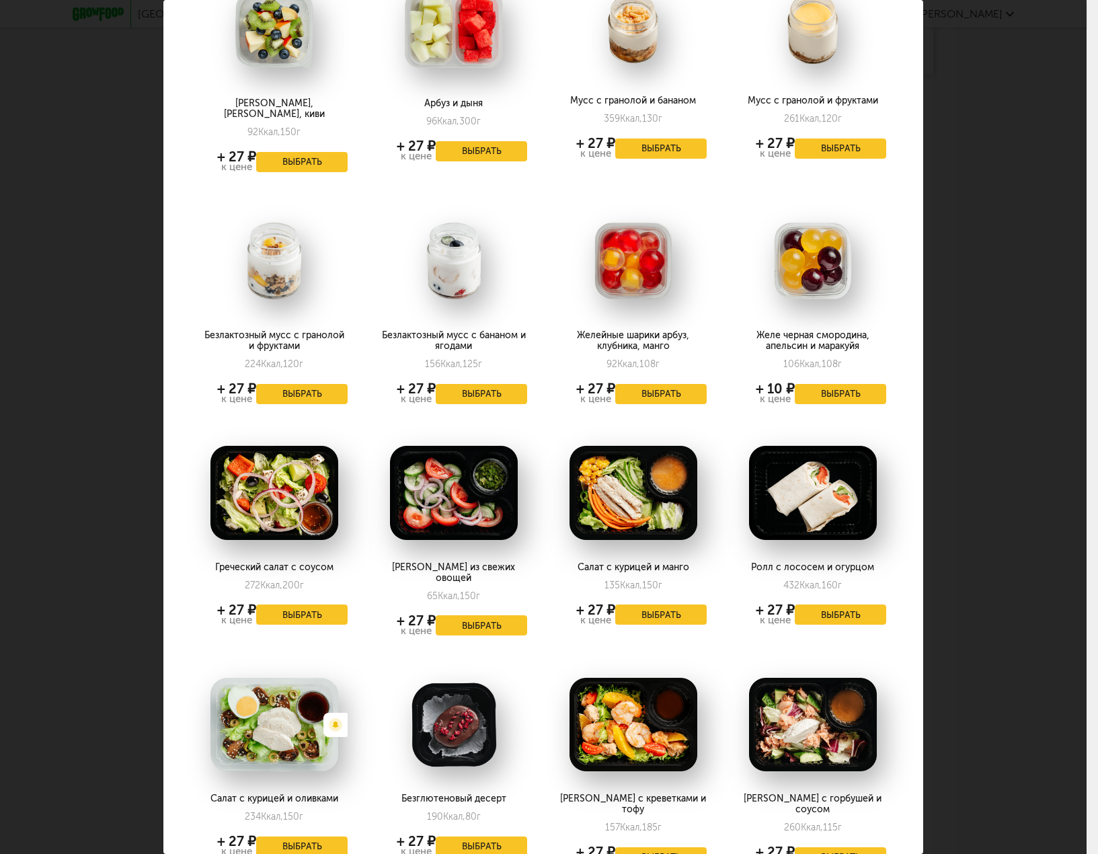
scroll to position [941, 0]
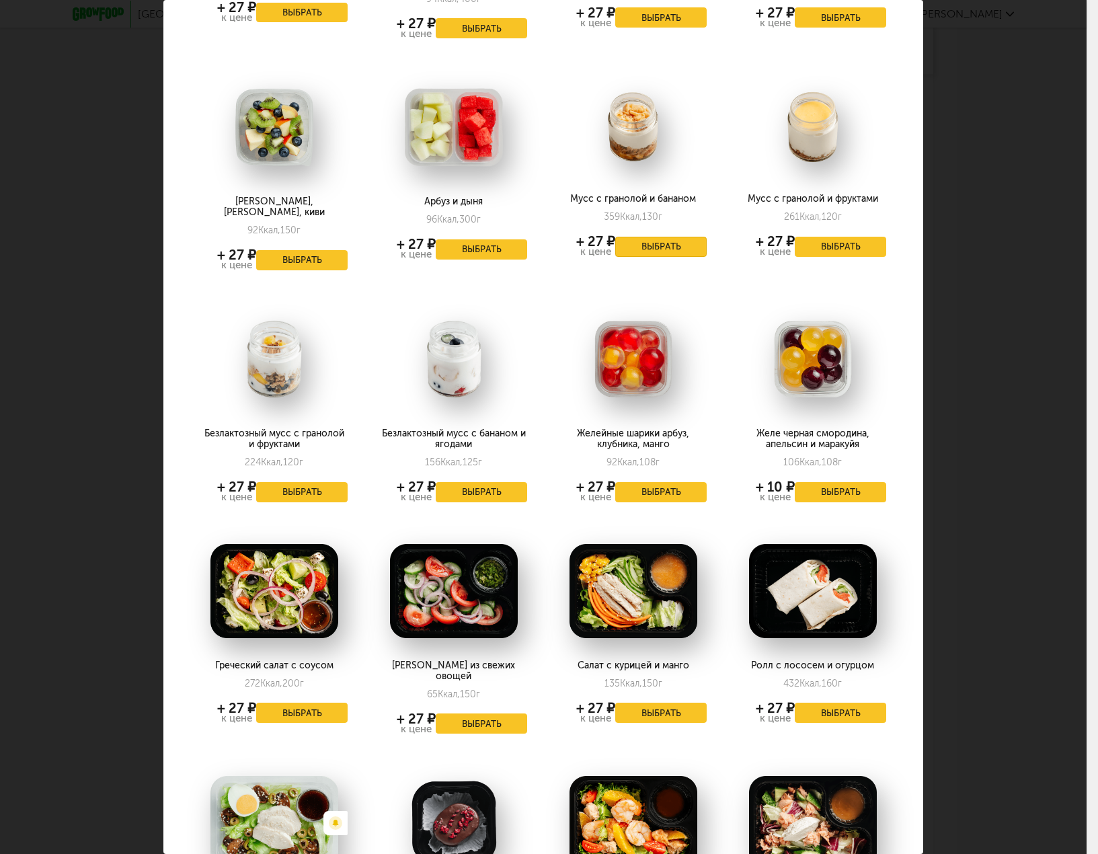
click at [665, 237] on button "Выбрать" at bounding box center [660, 247] width 91 height 20
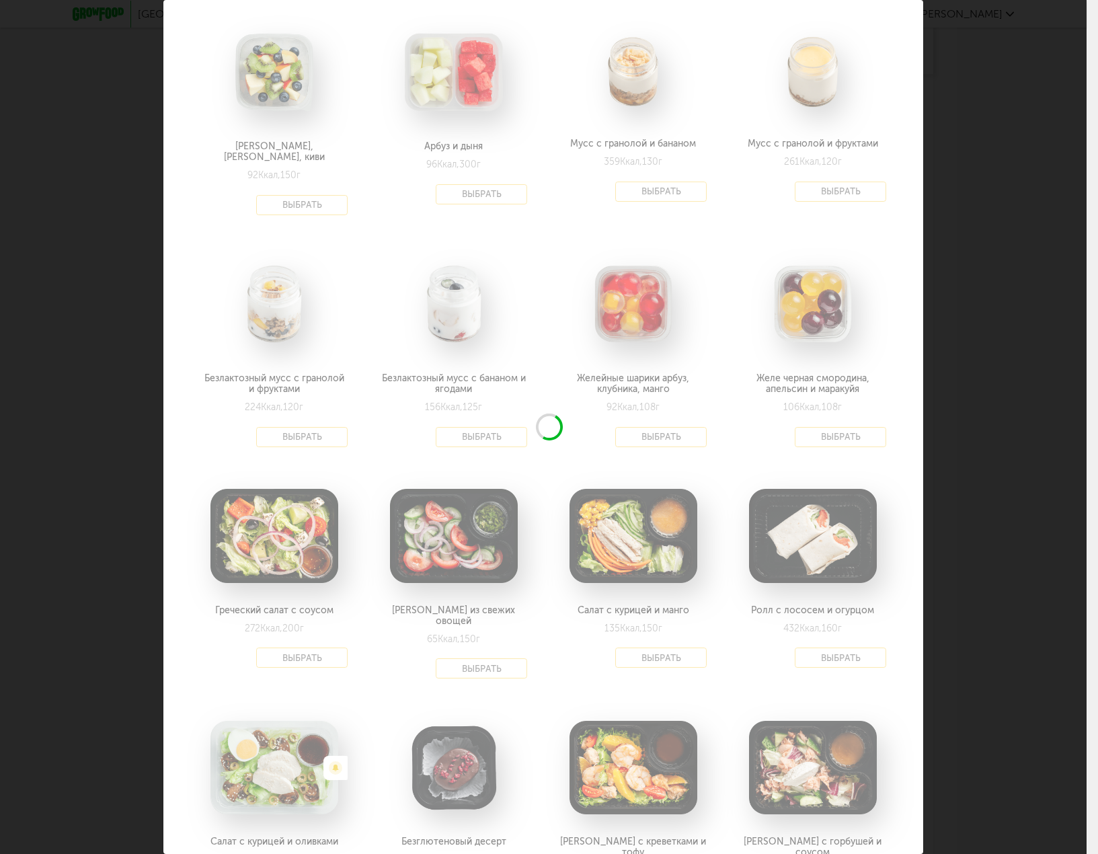
scroll to position [1008, 0]
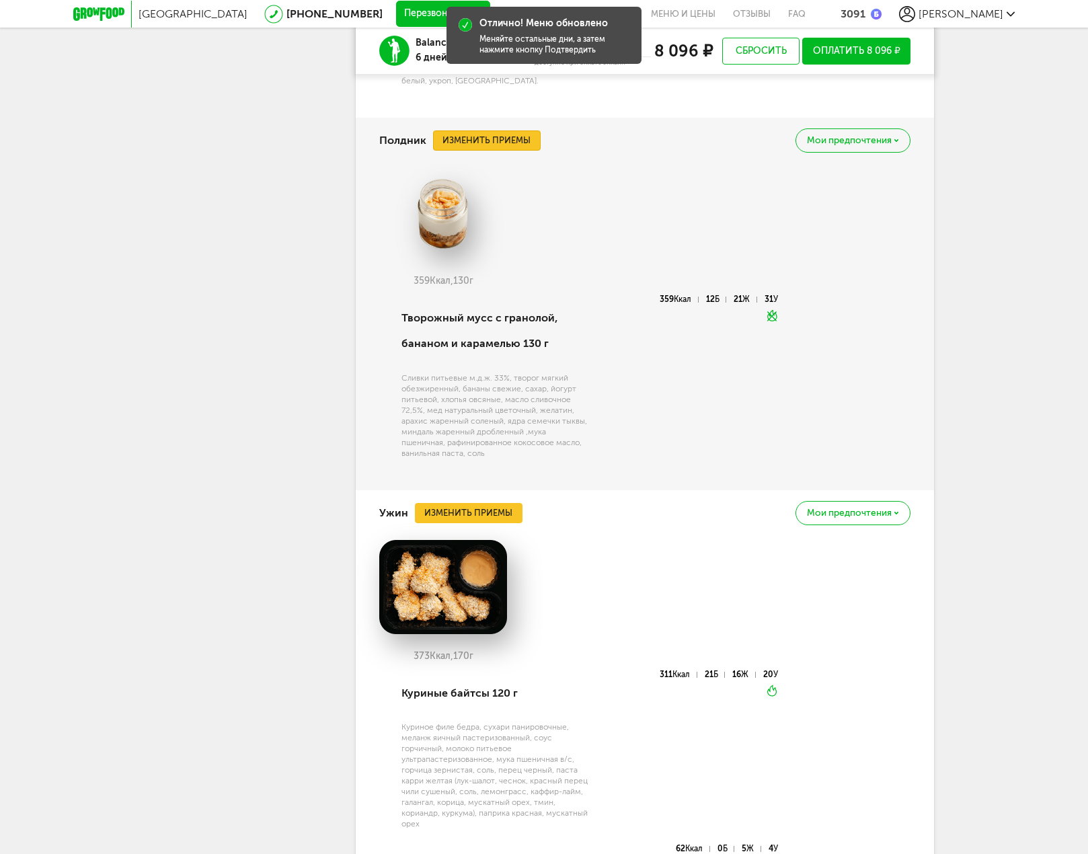
click at [519, 151] on button "Изменить приемы" at bounding box center [487, 140] width 108 height 20
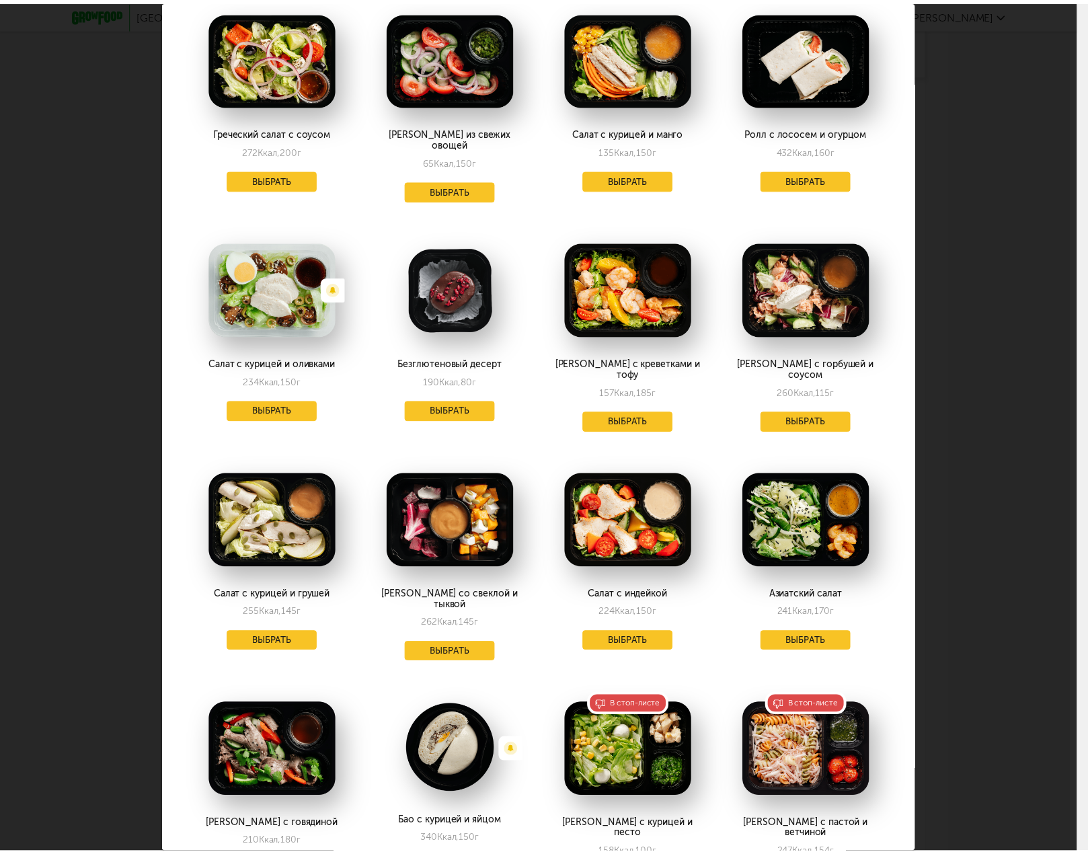
scroll to position [1479, 0]
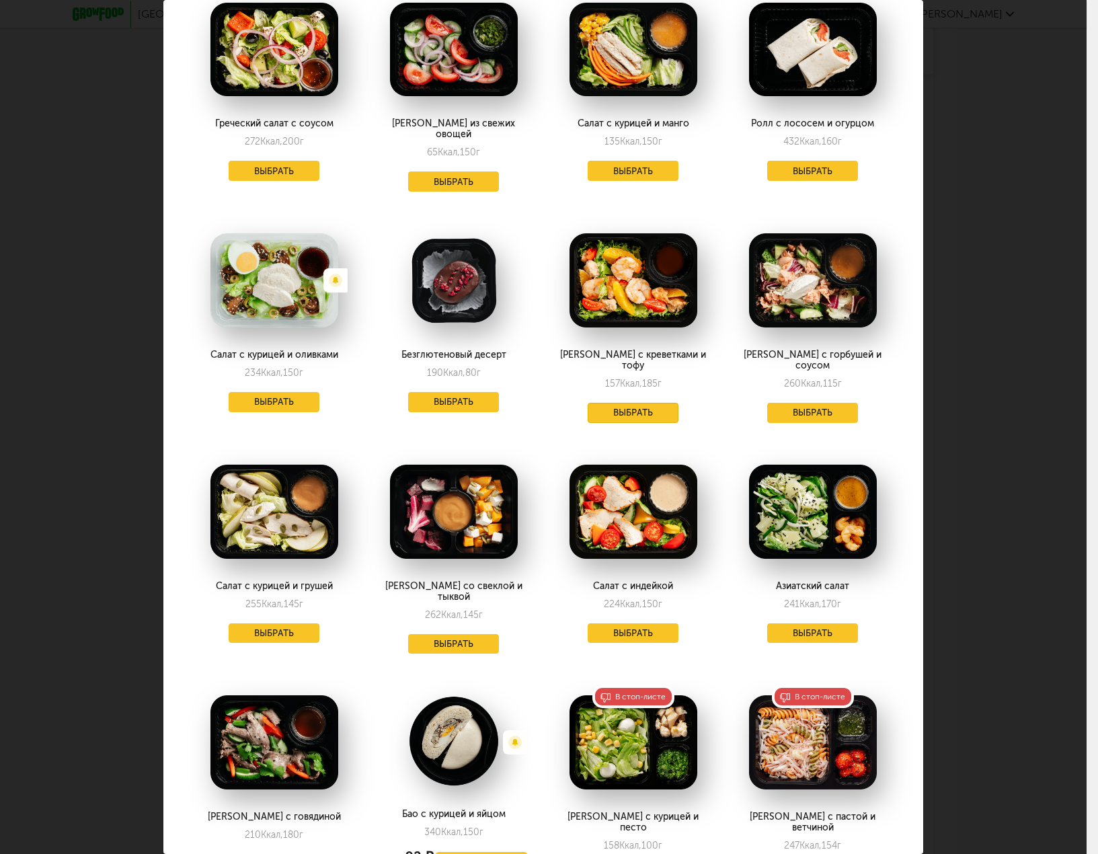
click at [629, 403] on button "Выбрать" at bounding box center [633, 413] width 91 height 20
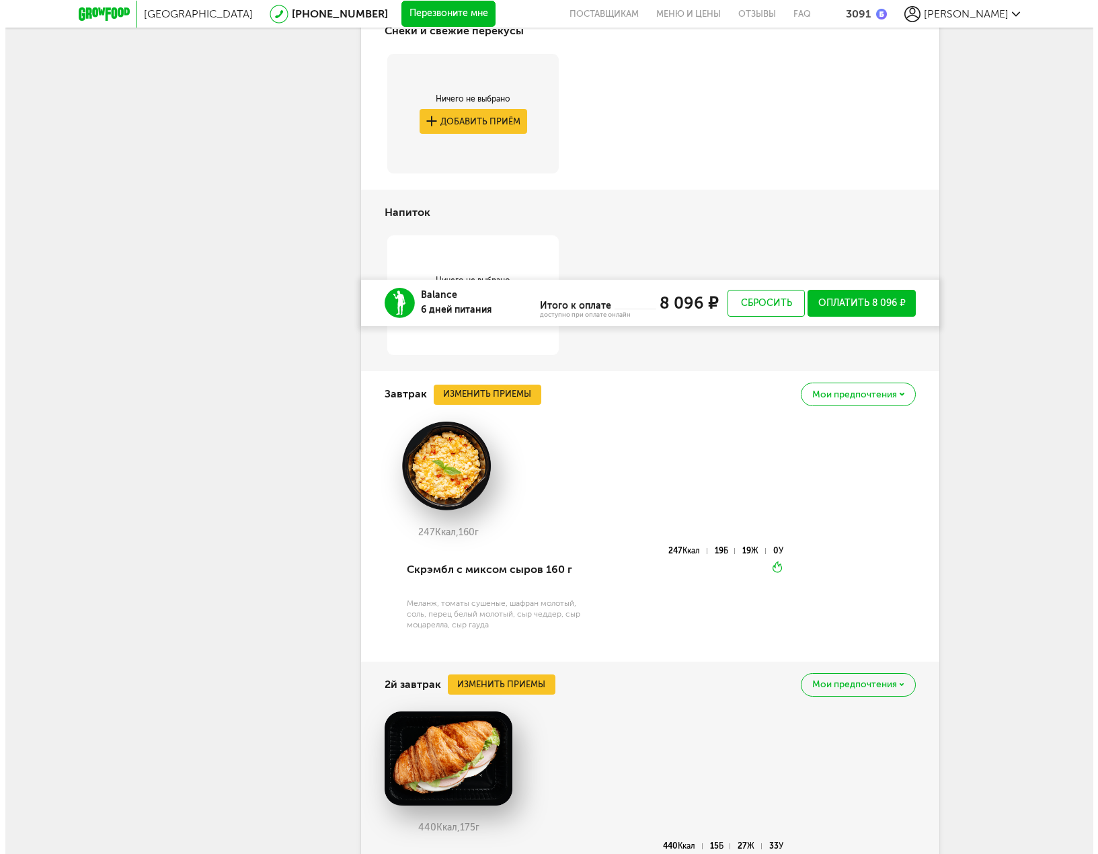
scroll to position [886, 0]
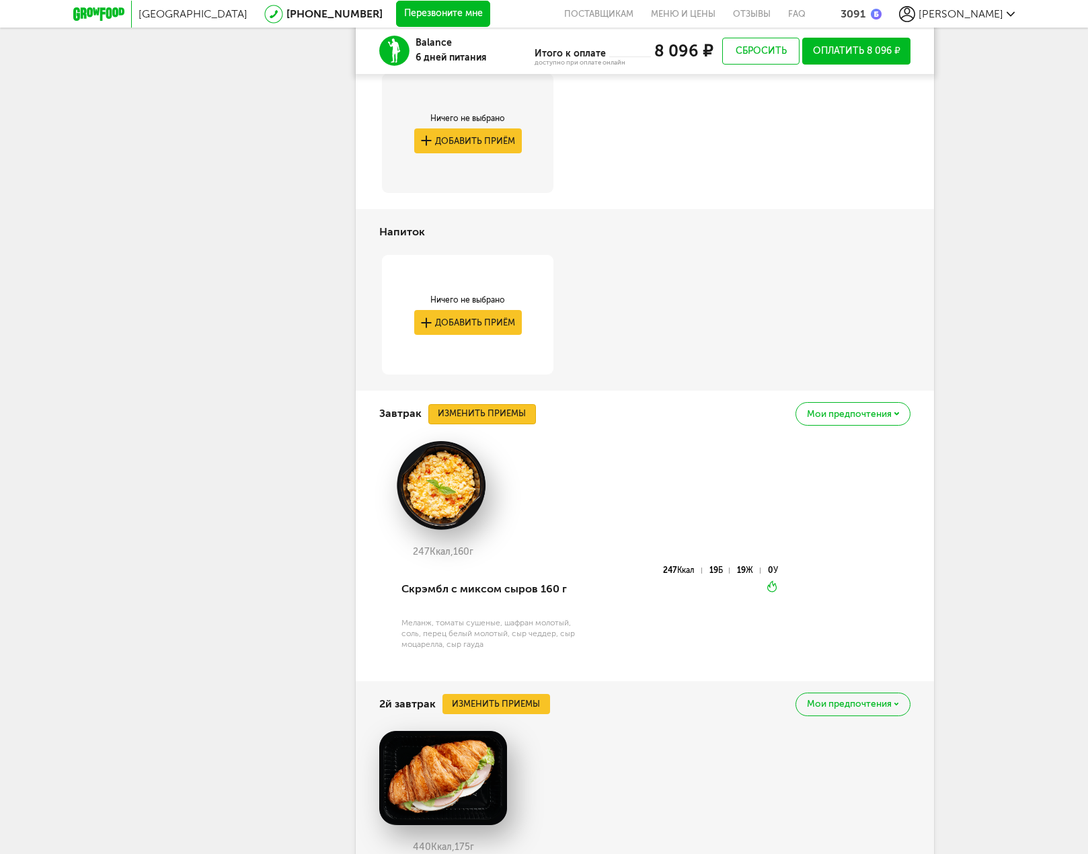
click at [508, 410] on button "Изменить приемы" at bounding box center [482, 414] width 108 height 20
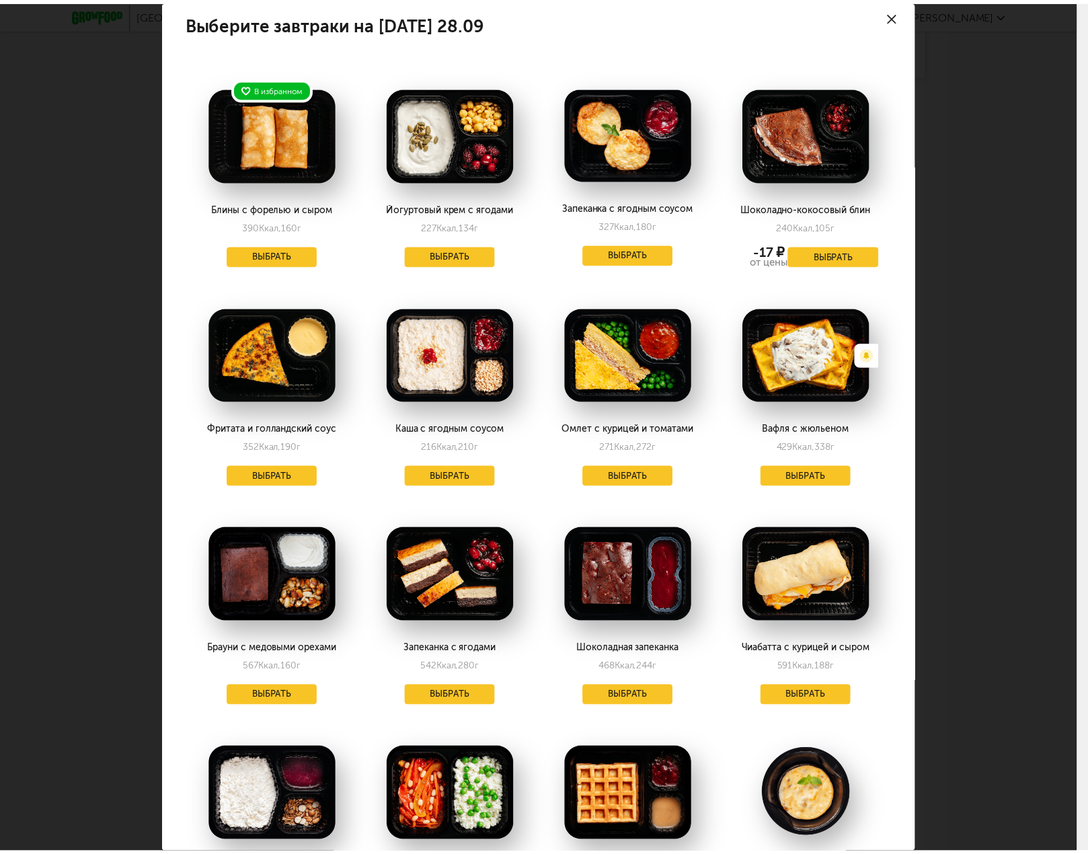
scroll to position [0, 0]
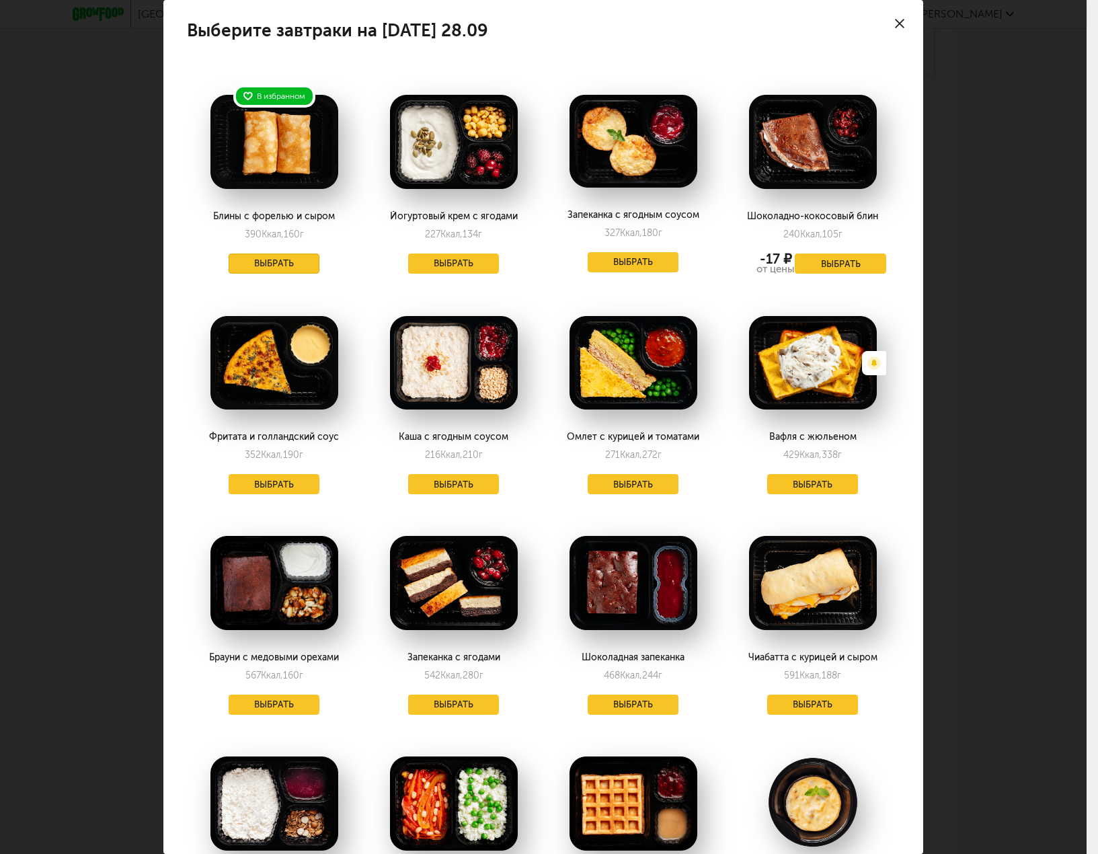
click at [270, 264] on button "Выбрать" at bounding box center [274, 263] width 91 height 20
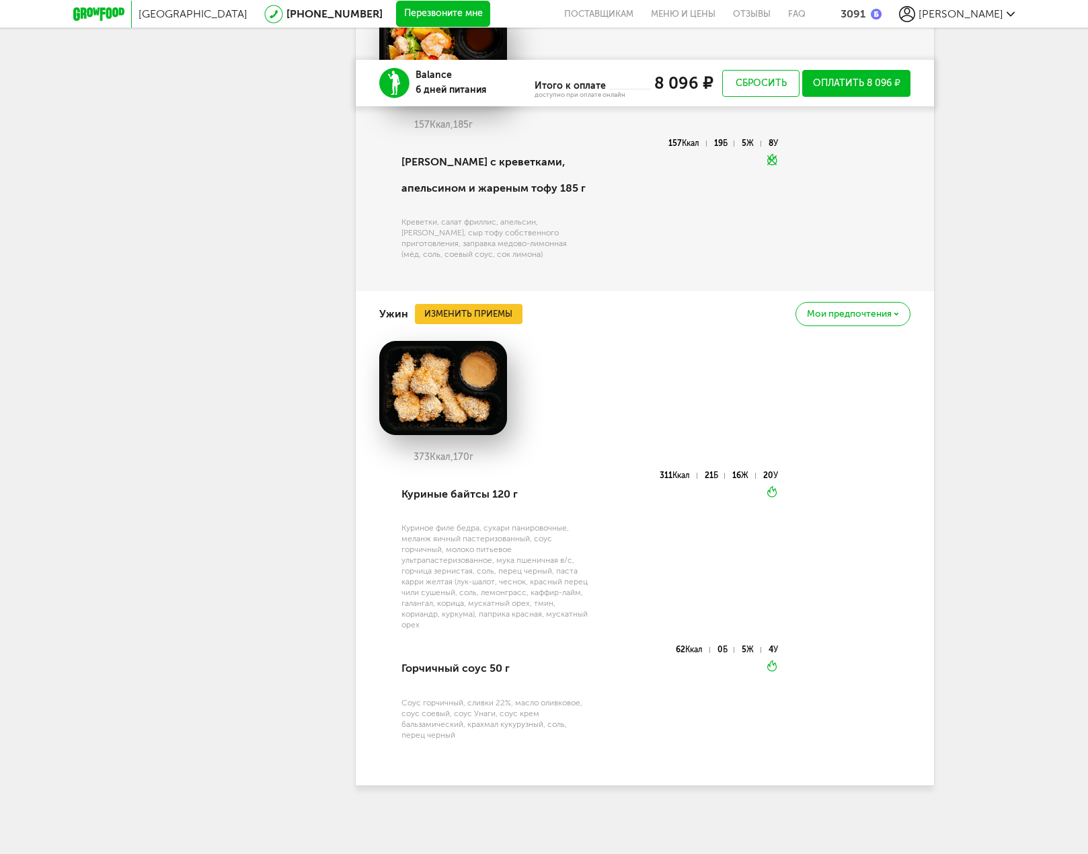
scroll to position [2507, 0]
